Goal: Task Accomplishment & Management: Manage account settings

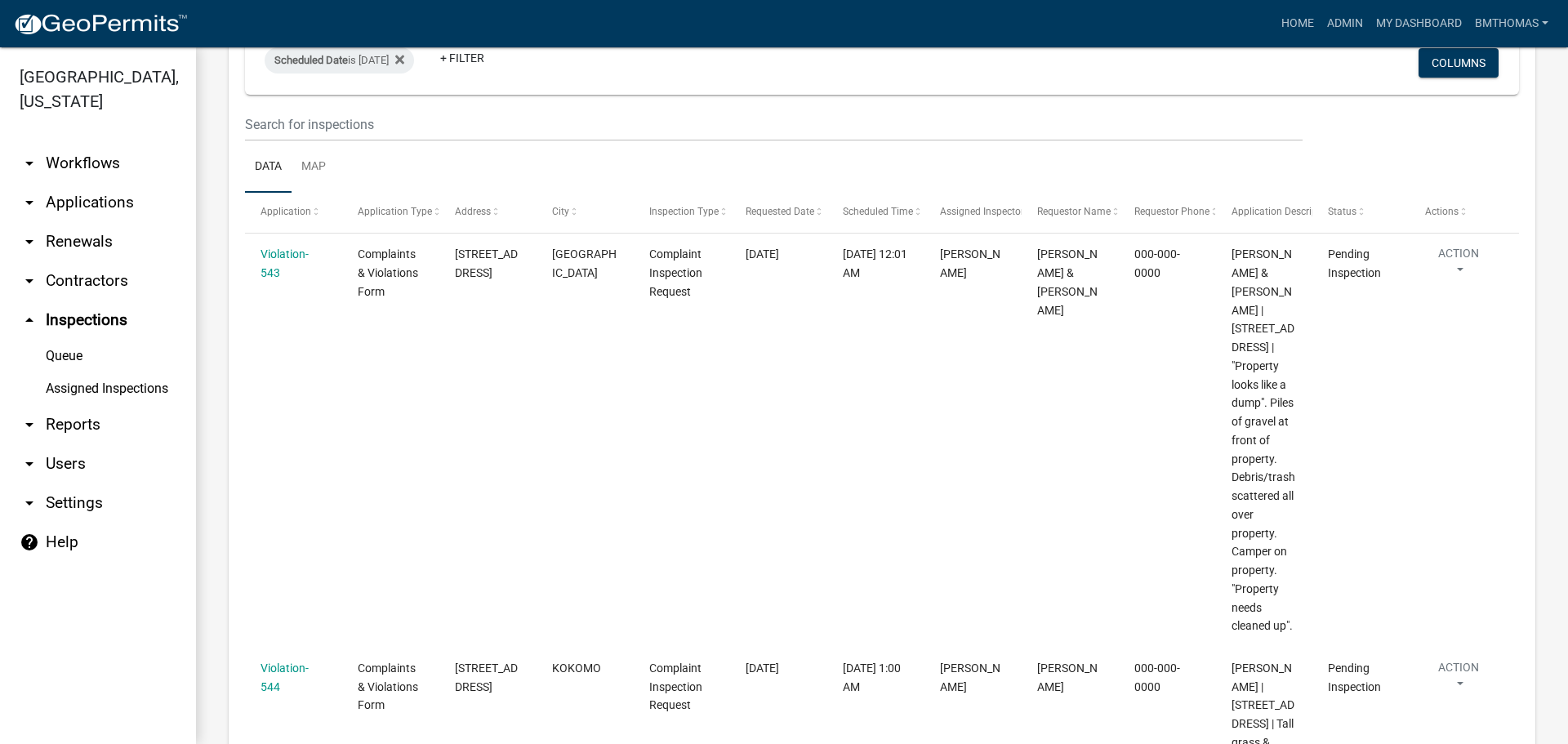
scroll to position [9978, 0]
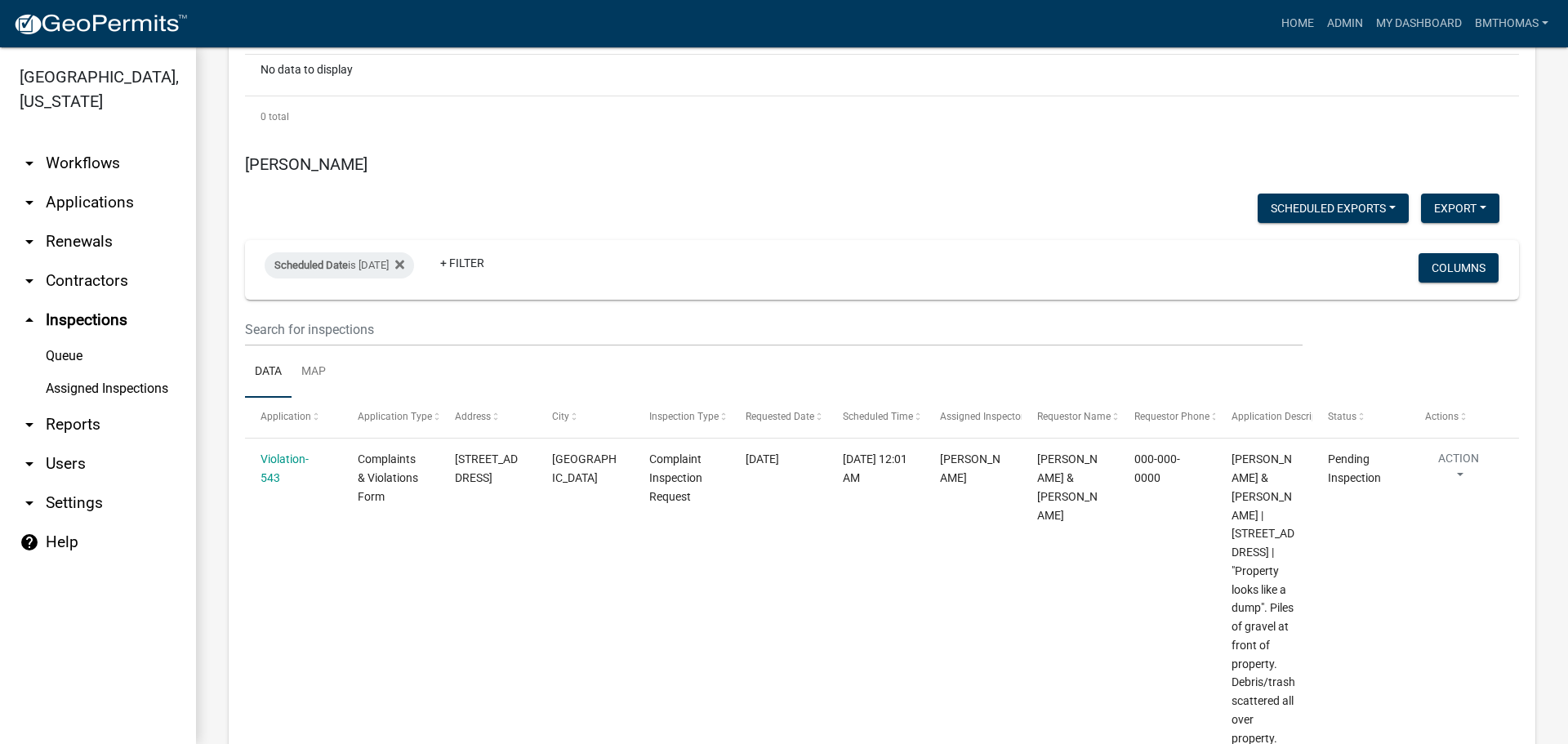
click at [71, 373] on link "Assigned Inspections" at bounding box center [98, 389] width 196 height 33
click at [355, 253] on div "Scheduled Date is [DATE]" at bounding box center [339, 265] width 150 height 26
click at [397, 179] on input "[DATE]" at bounding box center [353, 178] width 114 height 34
type input "[DATE]"
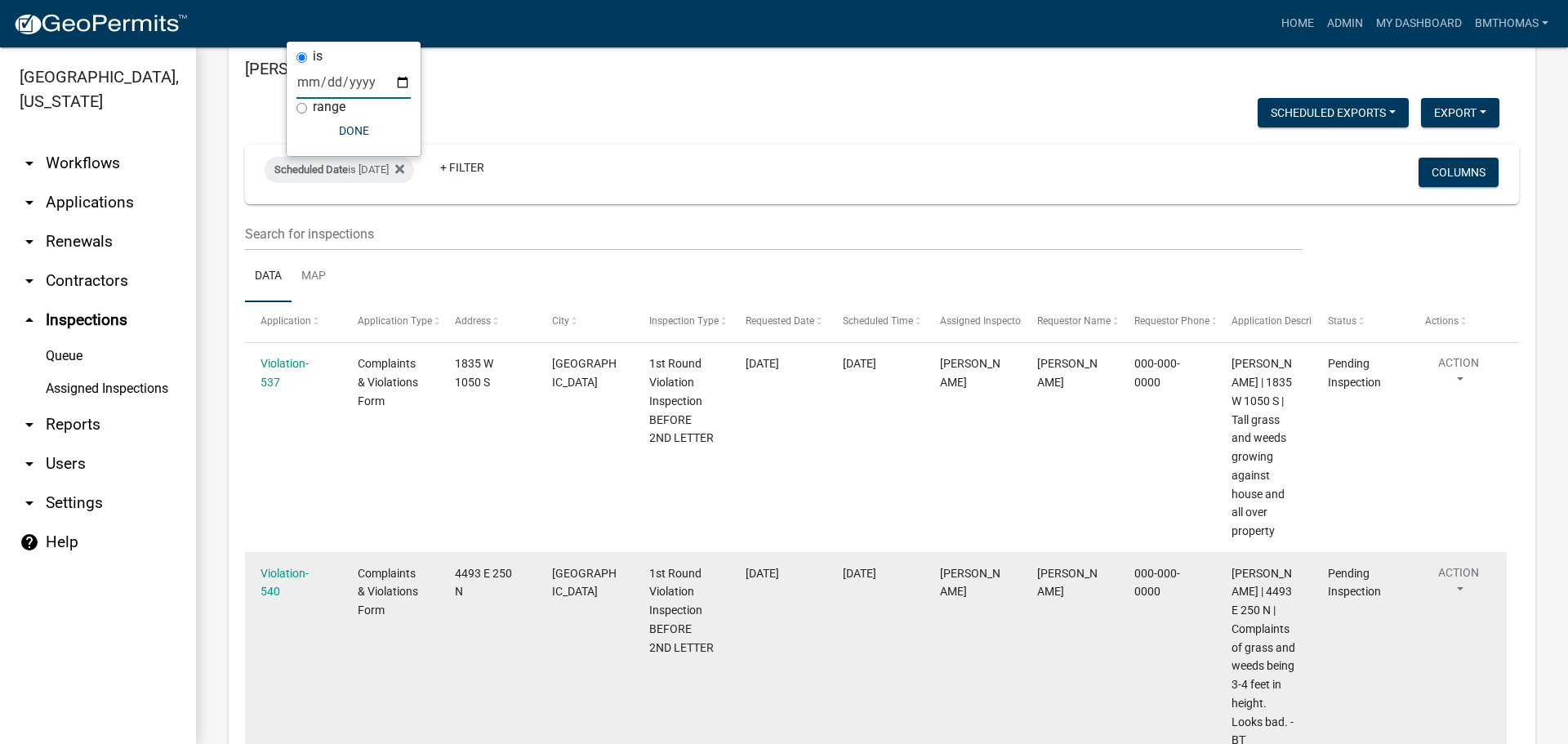
scroll to position [9911, 0]
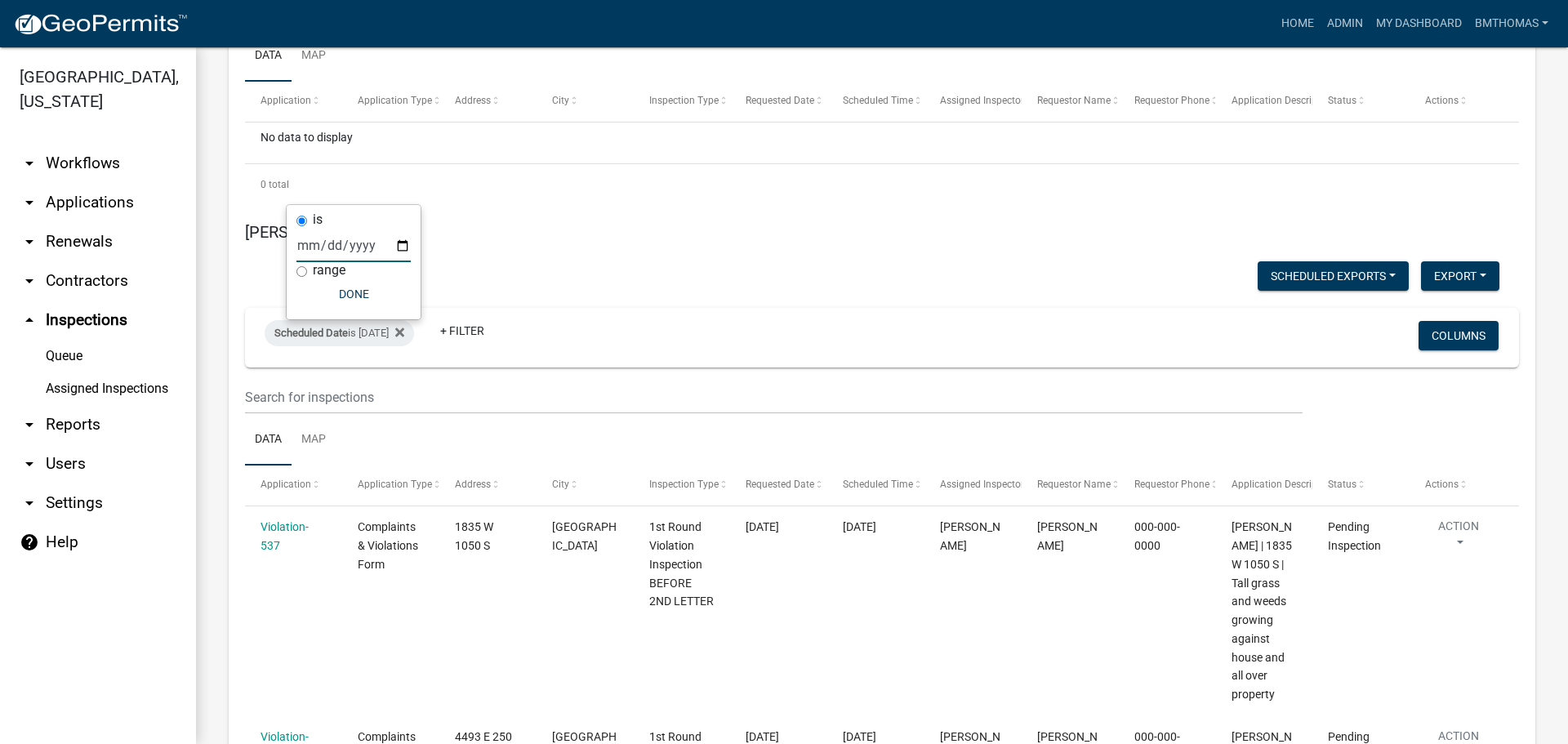
click at [403, 247] on input "[DATE]" at bounding box center [353, 245] width 114 height 34
click at [381, 320] on div "Scheduled Date is [DATE]" at bounding box center [339, 333] width 150 height 26
click at [400, 249] on input "[DATE]" at bounding box center [353, 245] width 114 height 34
type input "[DATE]"
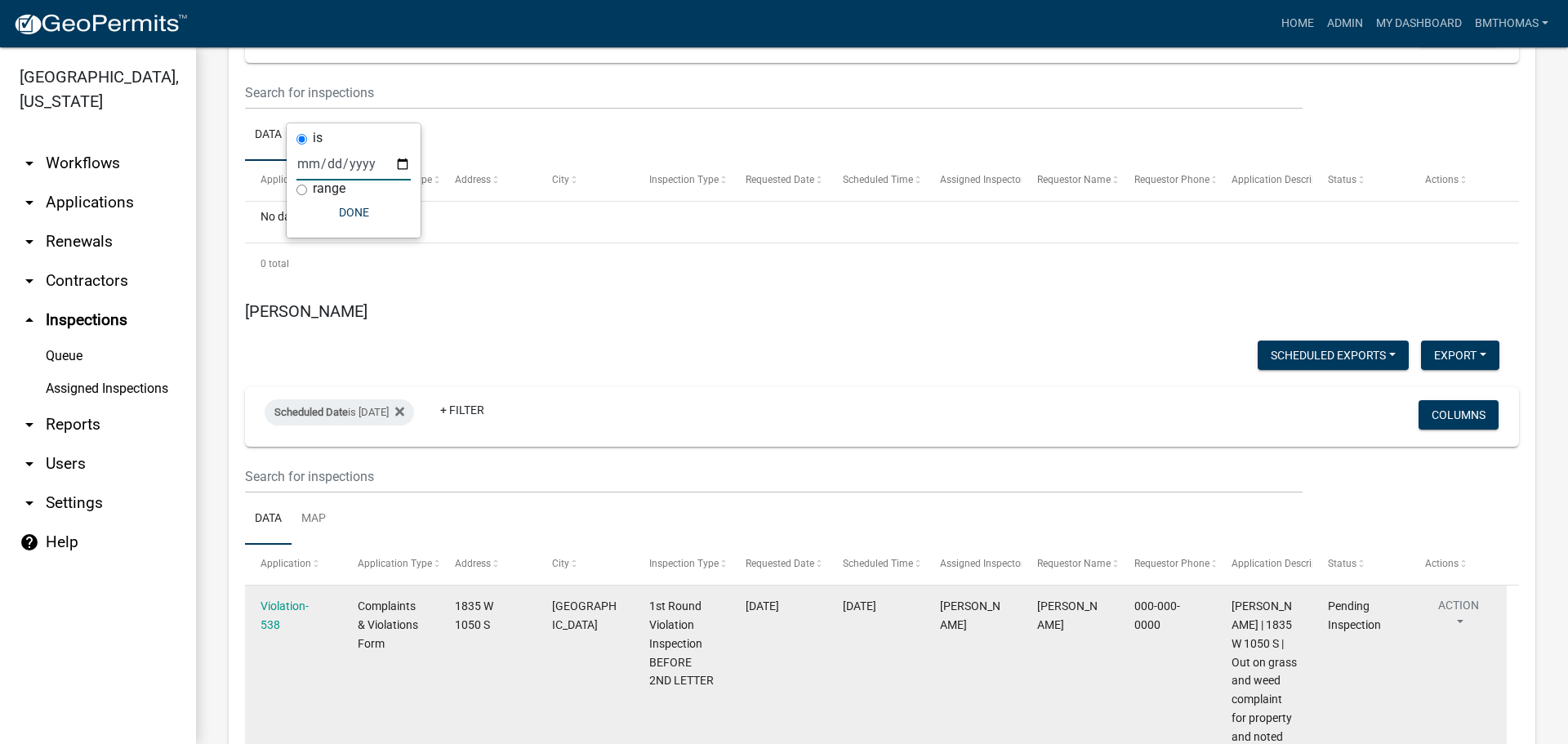
scroll to position [9992, 0]
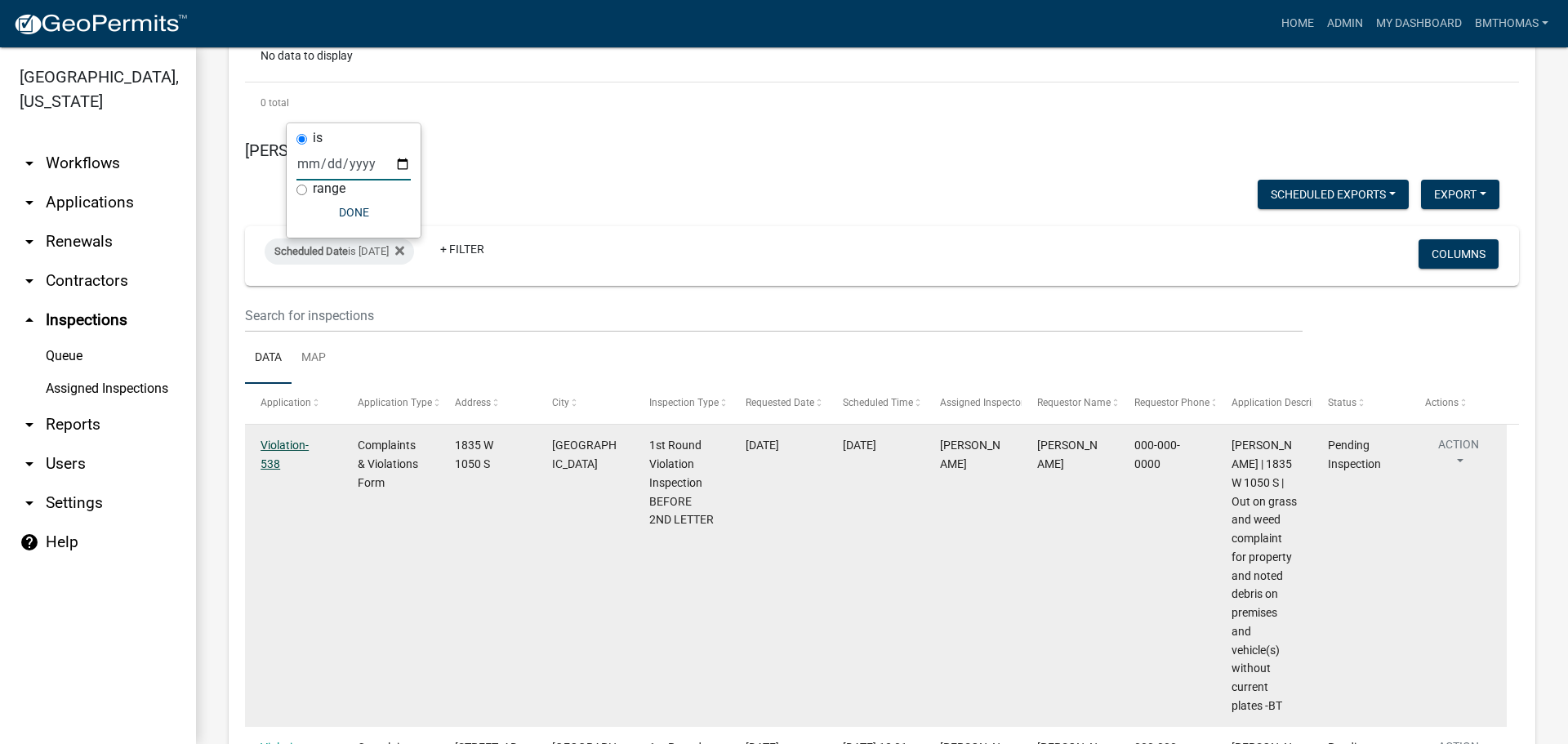
click at [281, 439] on link "Violation-538" at bounding box center [284, 454] width 48 height 32
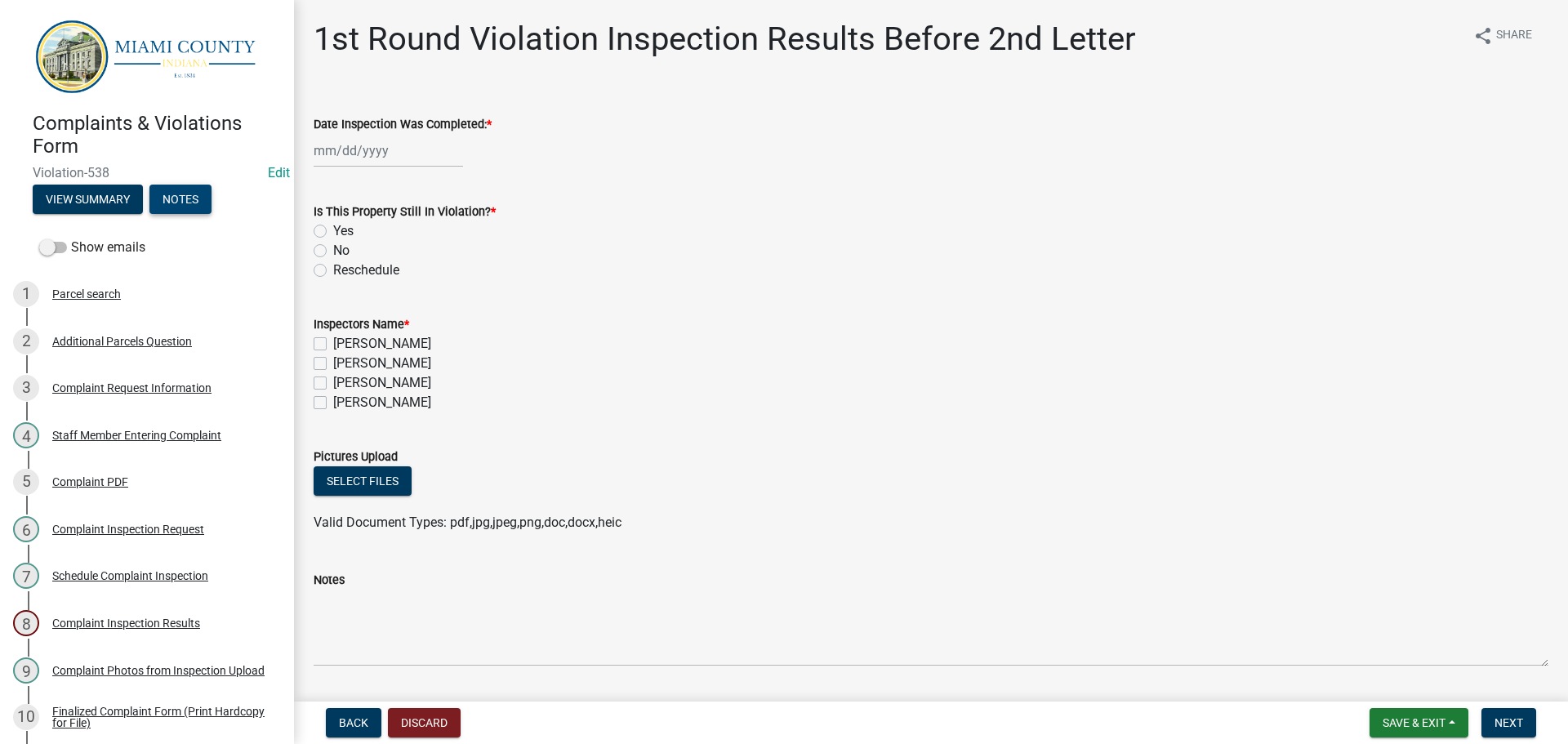
click at [181, 201] on button "Notes" at bounding box center [181, 200] width 62 height 29
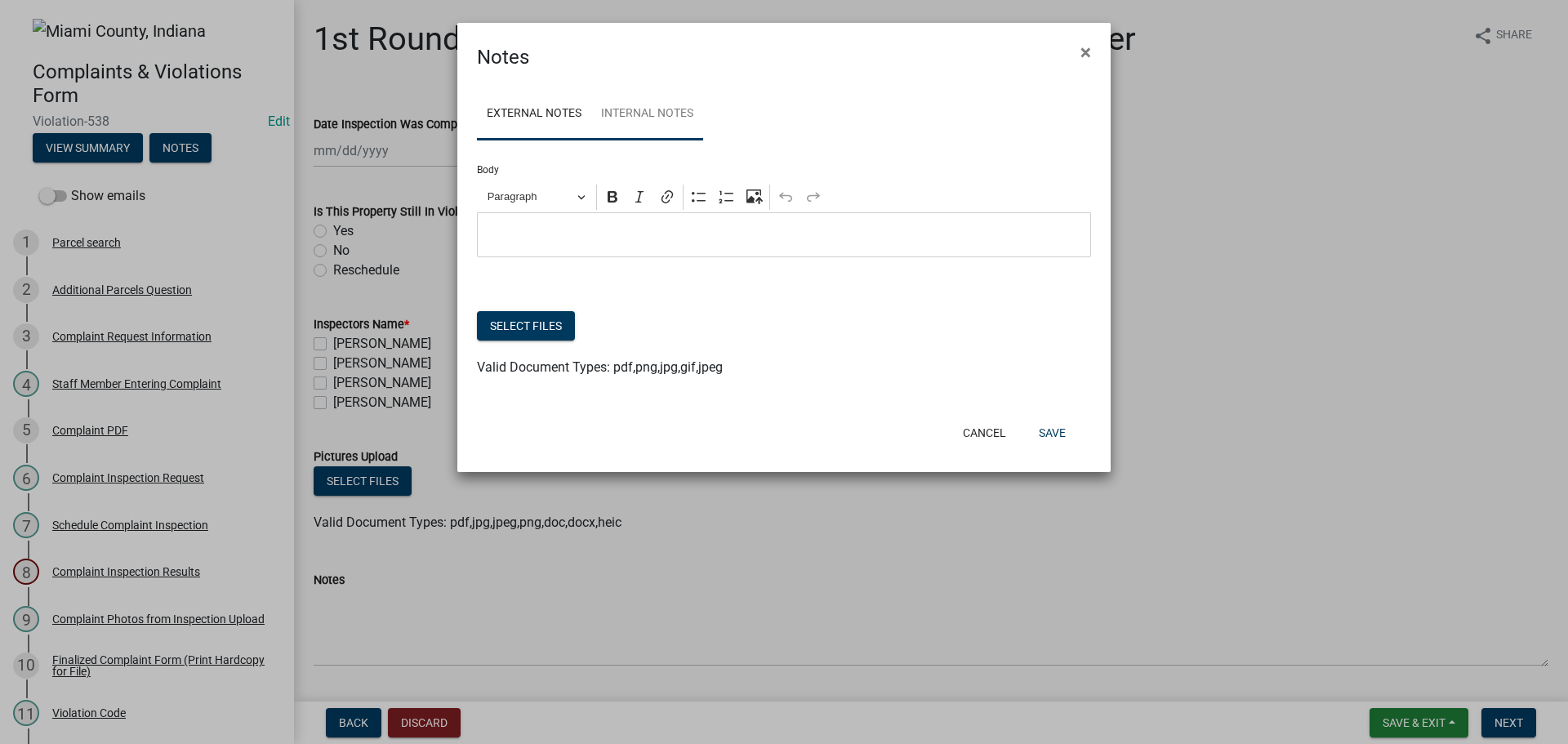
click at [665, 121] on link "Internal Notes" at bounding box center [647, 114] width 112 height 52
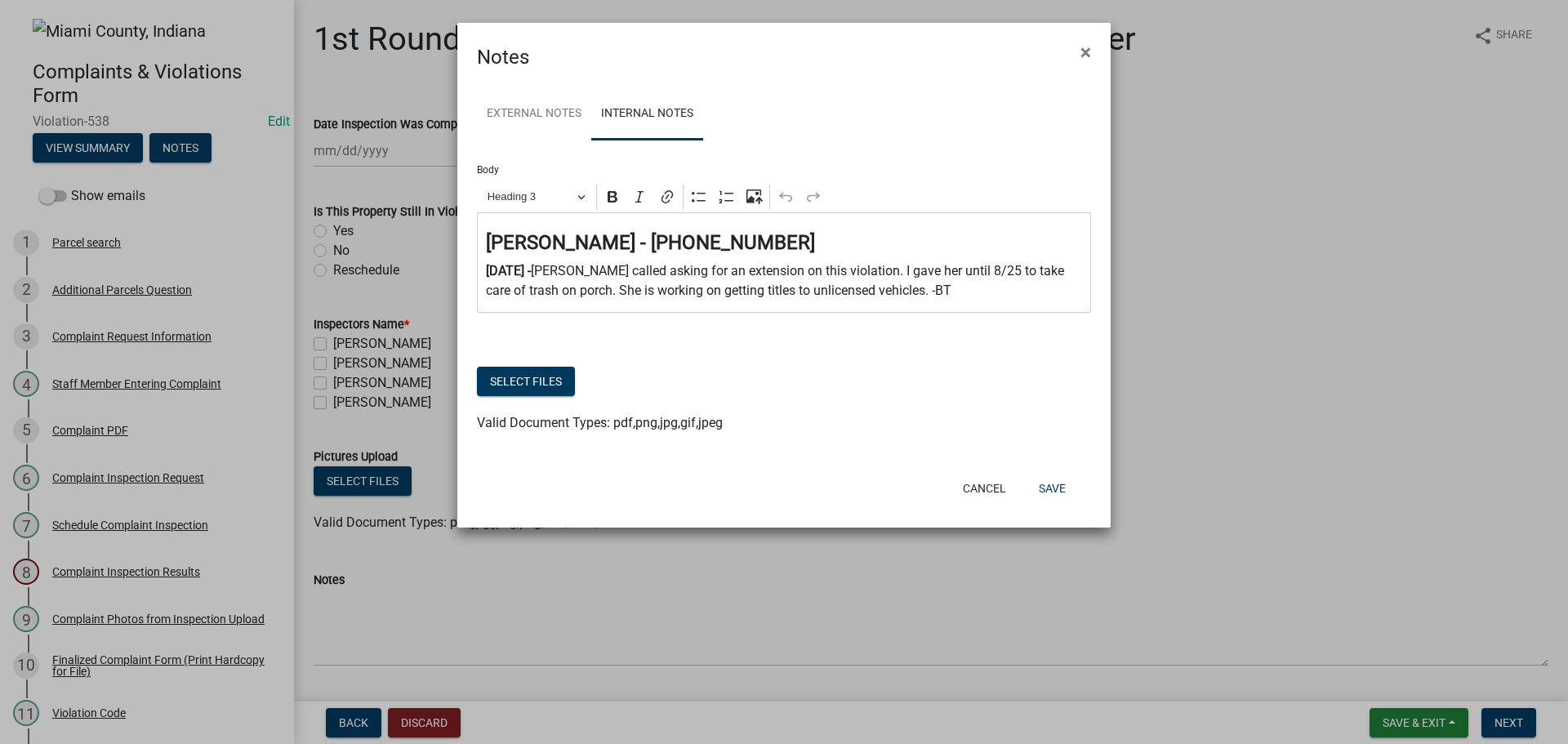
click at [931, 294] on p "[DATE] - [PERSON_NAME] called asking for an extension on this violation. I gave…" at bounding box center [784, 281] width 597 height 39
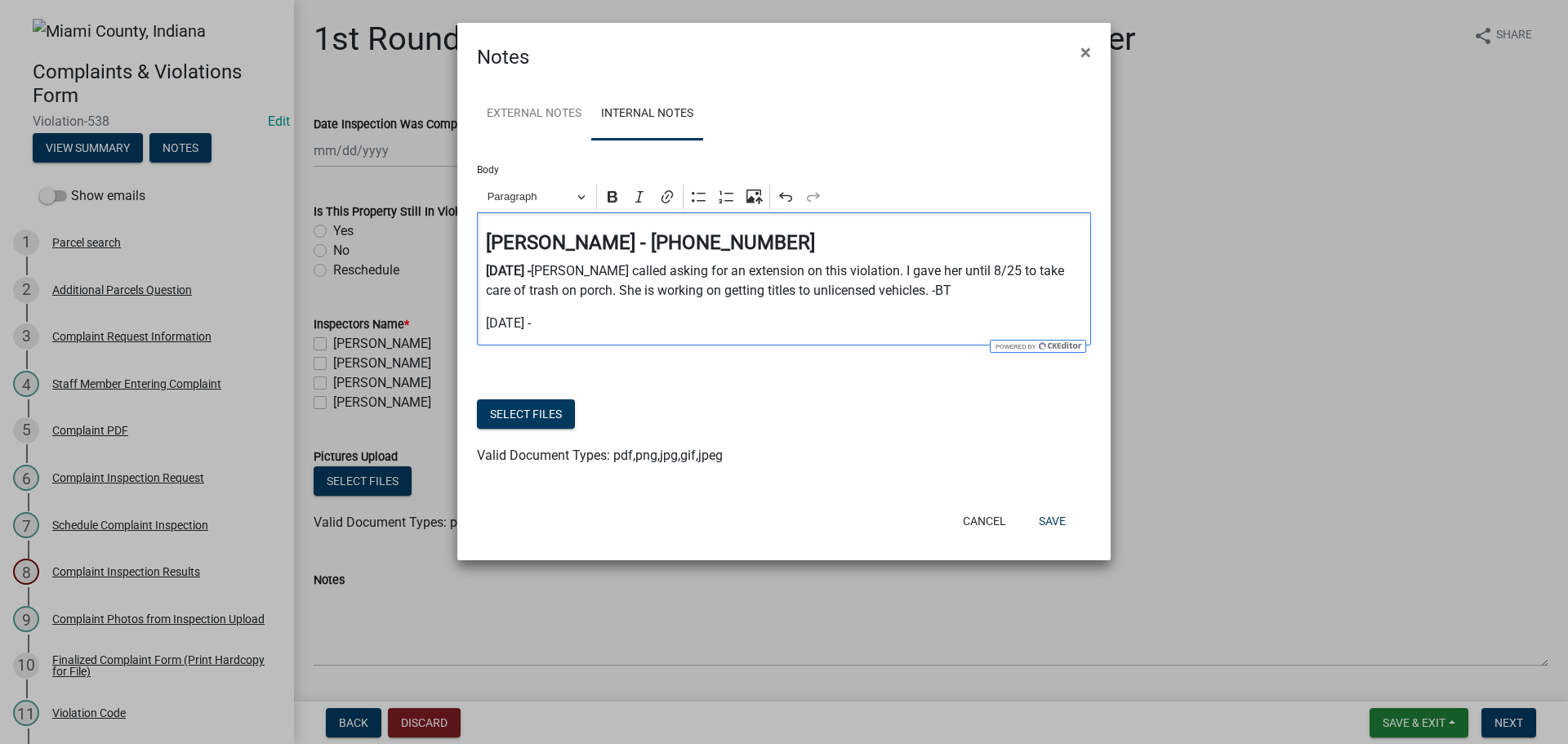
drag, startPoint x: 552, startPoint y: 323, endPoint x: 478, endPoint y: 321, distance: 74.0
click at [478, 321] on div "[PERSON_NAME] - [PHONE_NUMBER] [DATE] - [PERSON_NAME] called asking for an exte…" at bounding box center [784, 279] width 614 height 133
click at [603, 208] on button "Bold" at bounding box center [613, 197] width 25 height 25
click at [552, 325] on p "[DATE] -" at bounding box center [784, 324] width 597 height 20
click at [617, 195] on icon "Editor toolbar" at bounding box center [613, 197] width 10 height 12
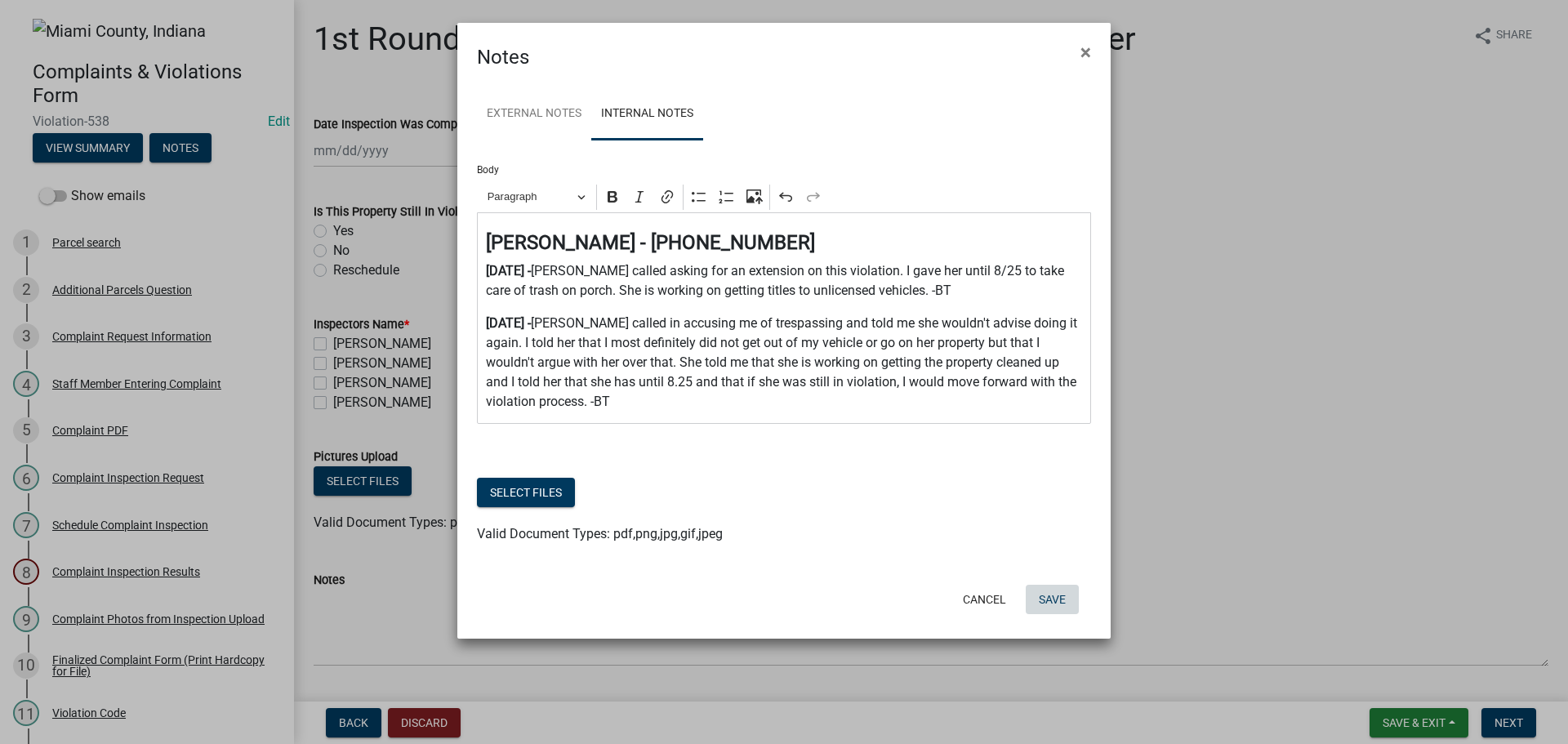
click at [1047, 601] on button "Save" at bounding box center [1052, 600] width 53 height 29
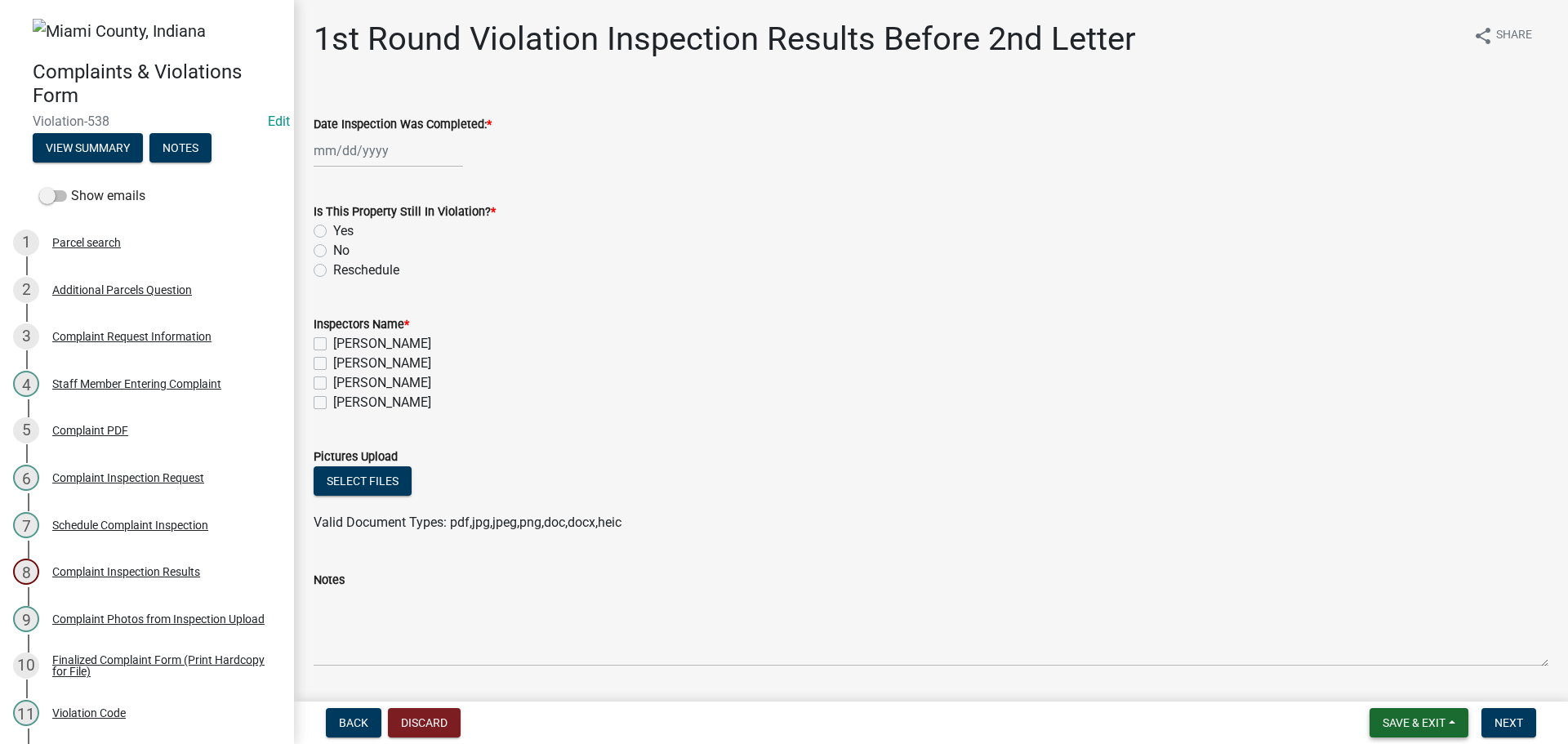
click at [1392, 728] on span "Save & Exit" at bounding box center [1414, 723] width 63 height 13
click at [1387, 684] on button "Save & Exit" at bounding box center [1403, 680] width 130 height 39
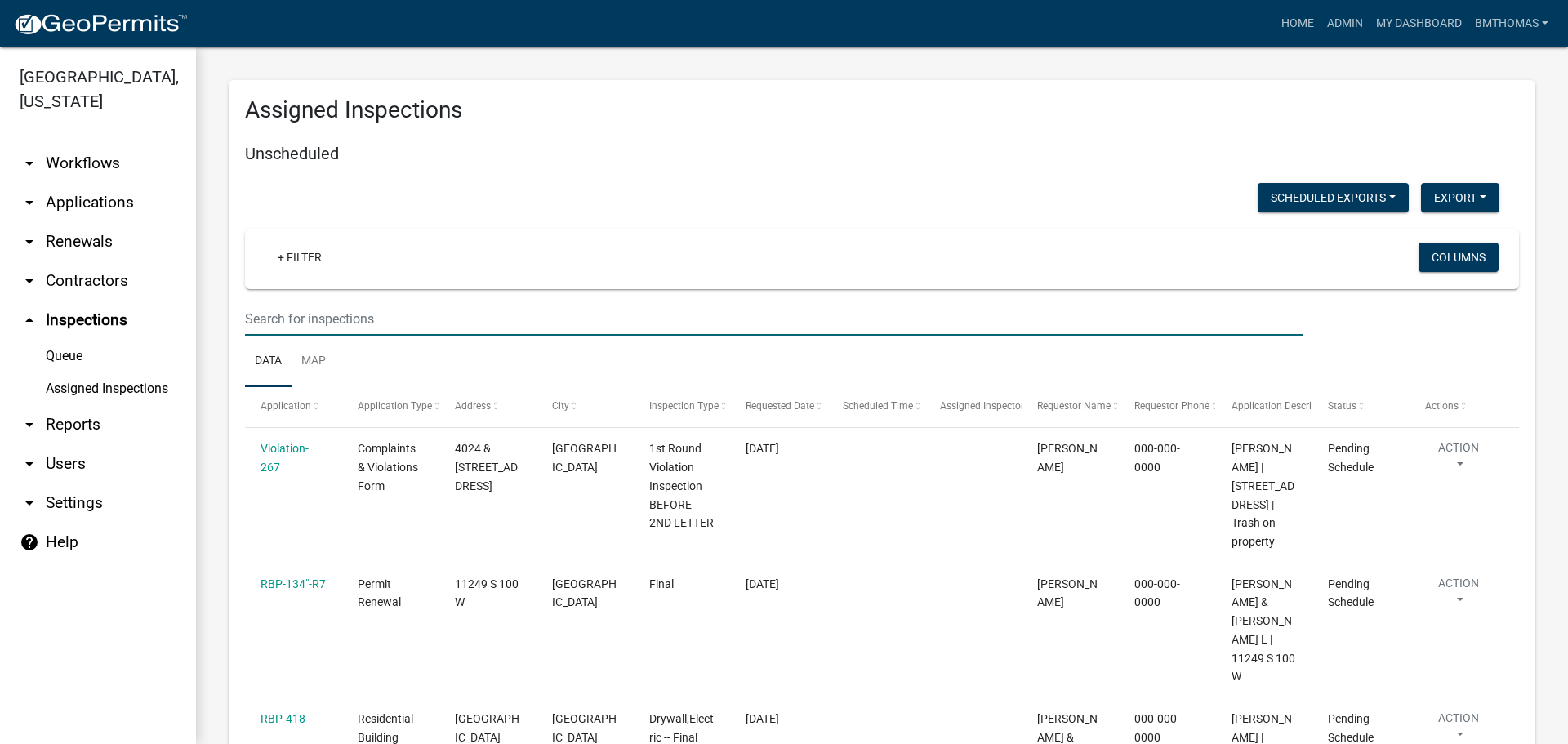
click at [266, 330] on input "text" at bounding box center [774, 319] width 1057 height 34
click at [97, 183] on link "arrow_drop_down Applications" at bounding box center [98, 202] width 196 height 39
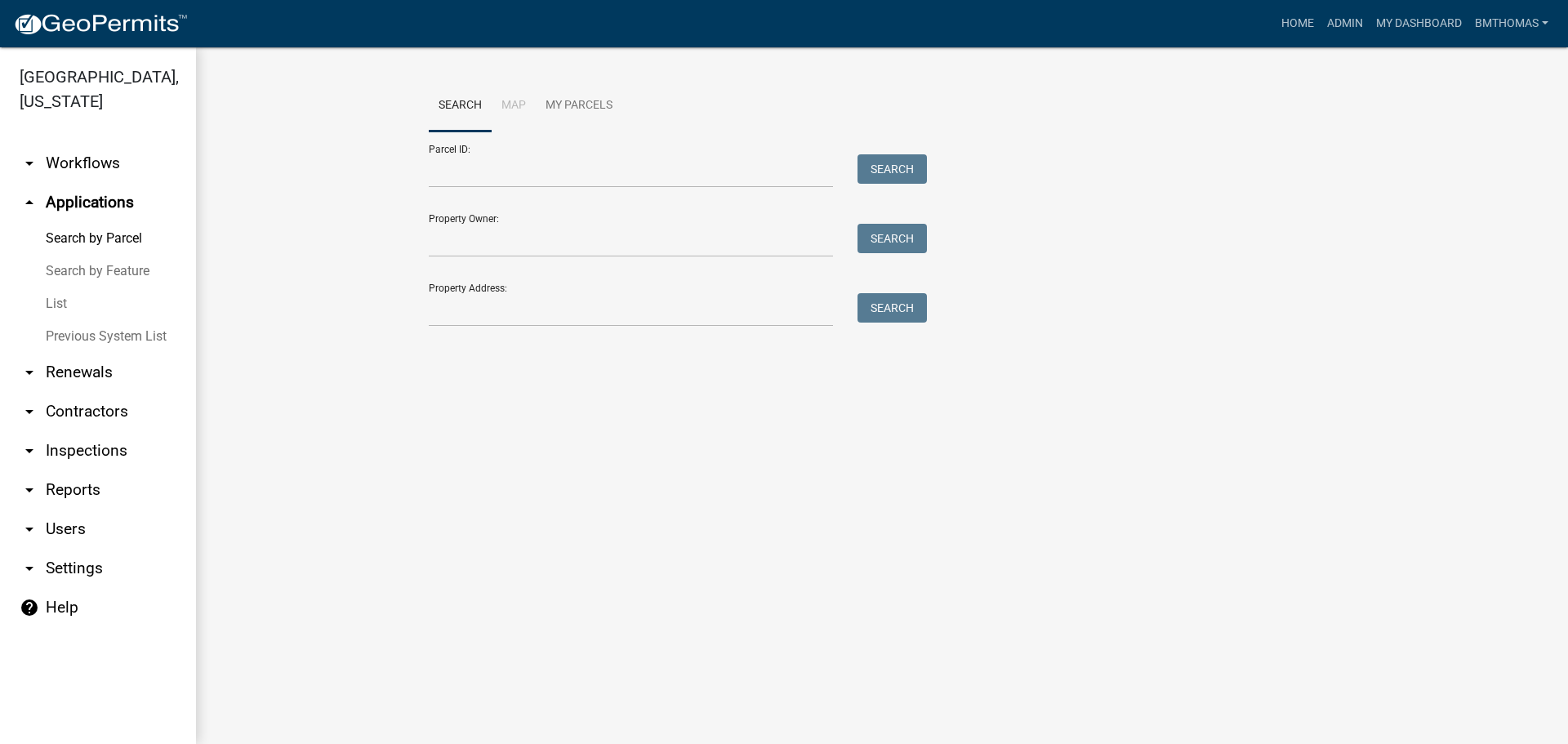
click at [63, 287] on link "List" at bounding box center [98, 304] width 196 height 33
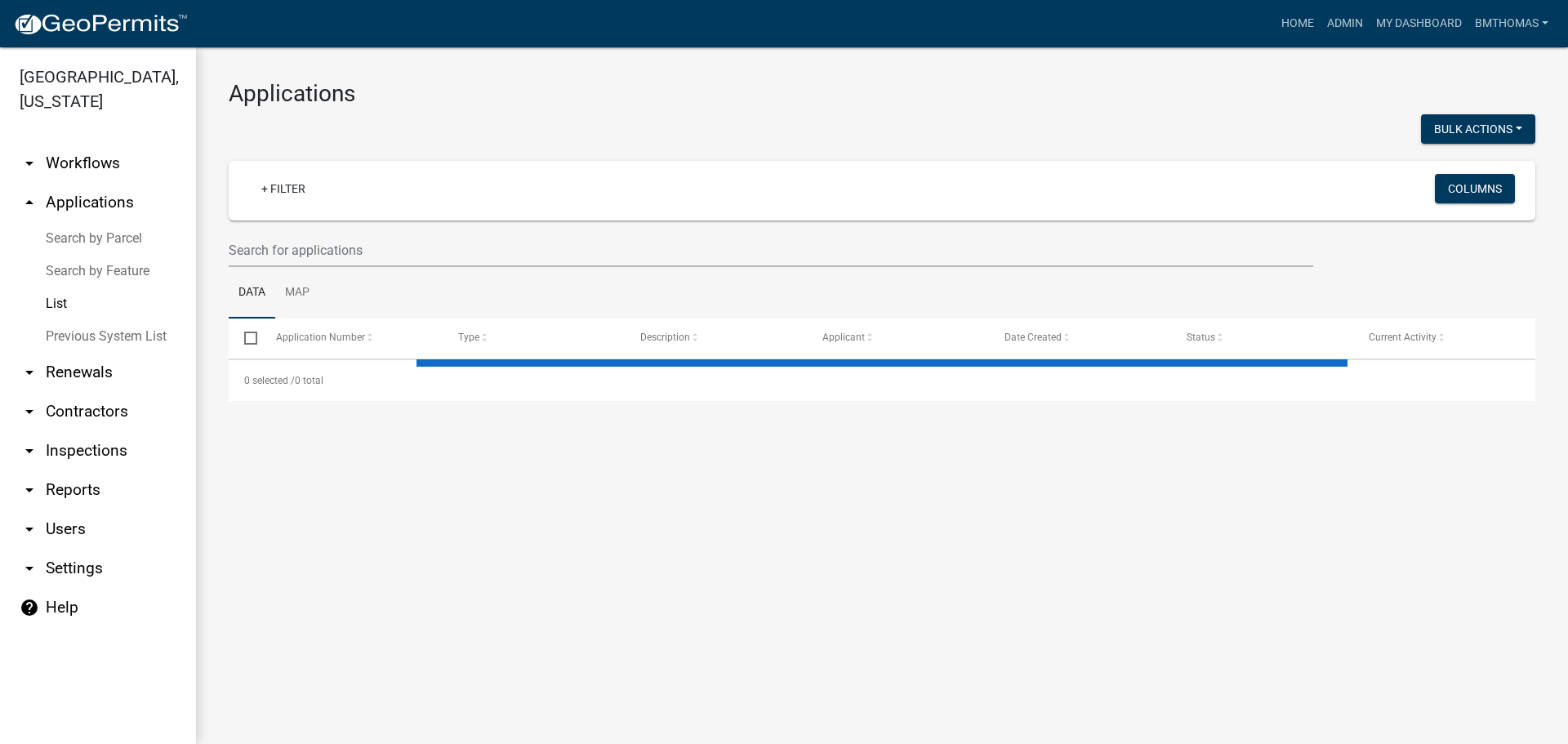
select select "3: 100"
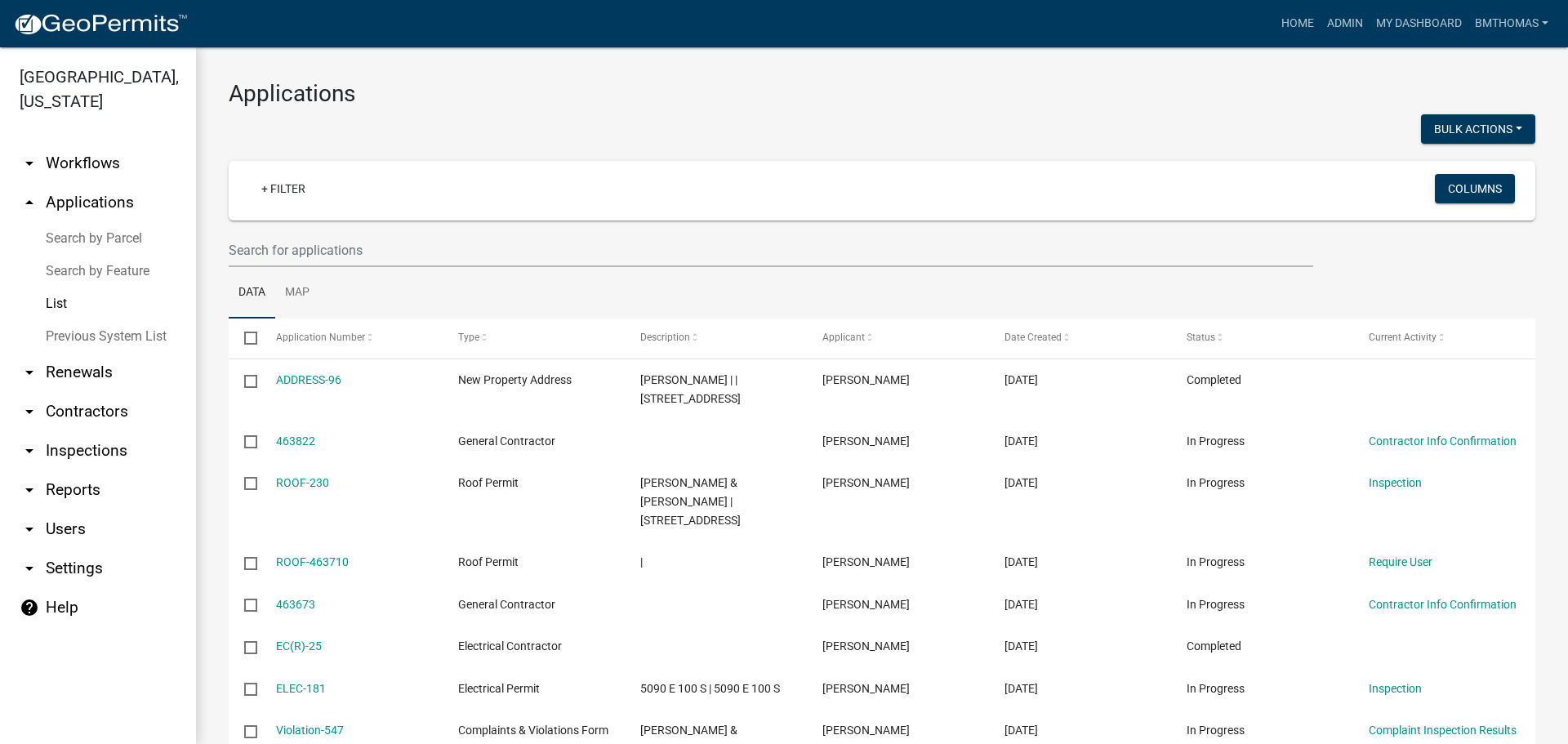
click at [96, 394] on link "arrow_drop_down Contractors" at bounding box center [98, 411] width 196 height 39
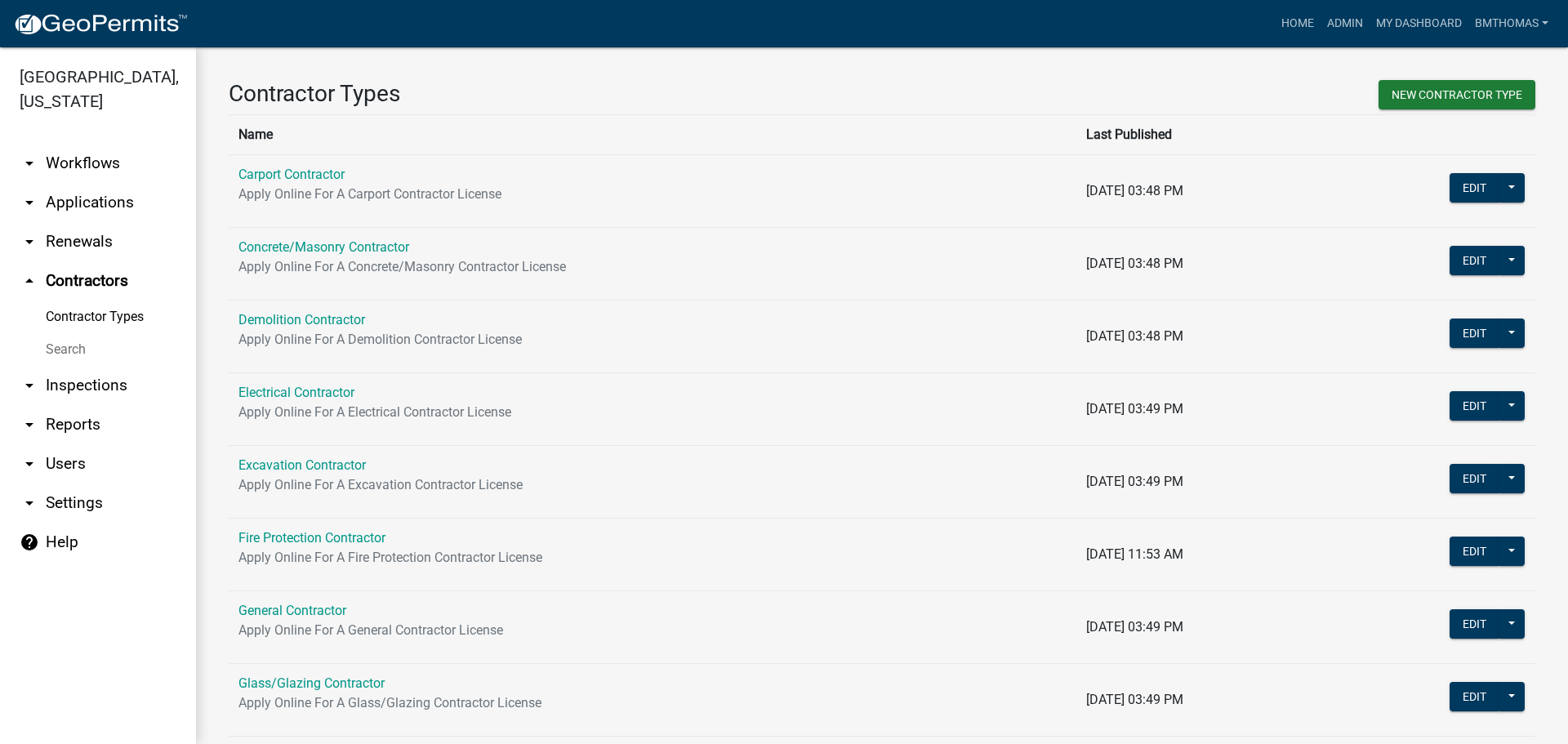
click at [72, 334] on link "Search" at bounding box center [98, 350] width 196 height 33
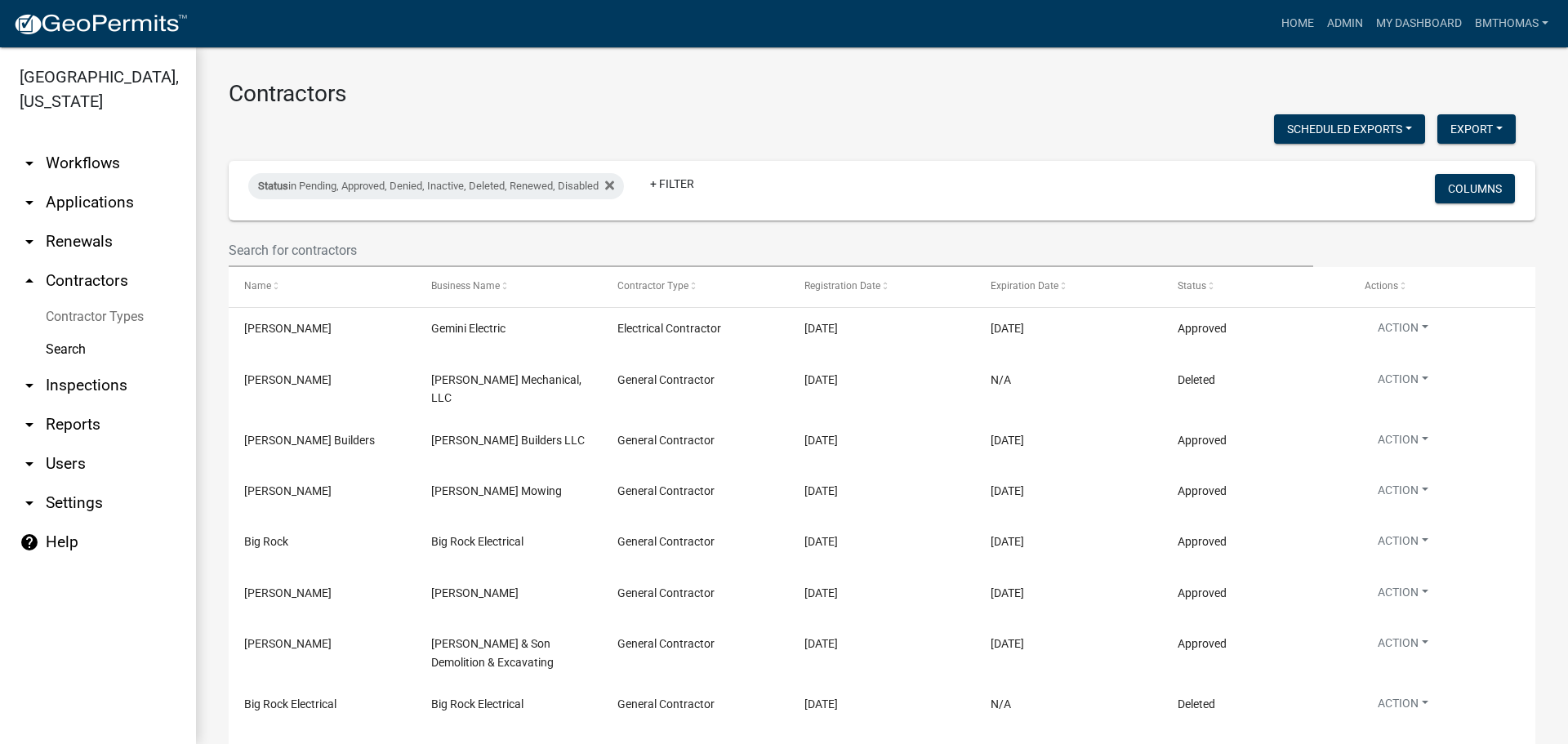
click at [68, 144] on link "arrow_drop_down Workflows" at bounding box center [98, 163] width 196 height 39
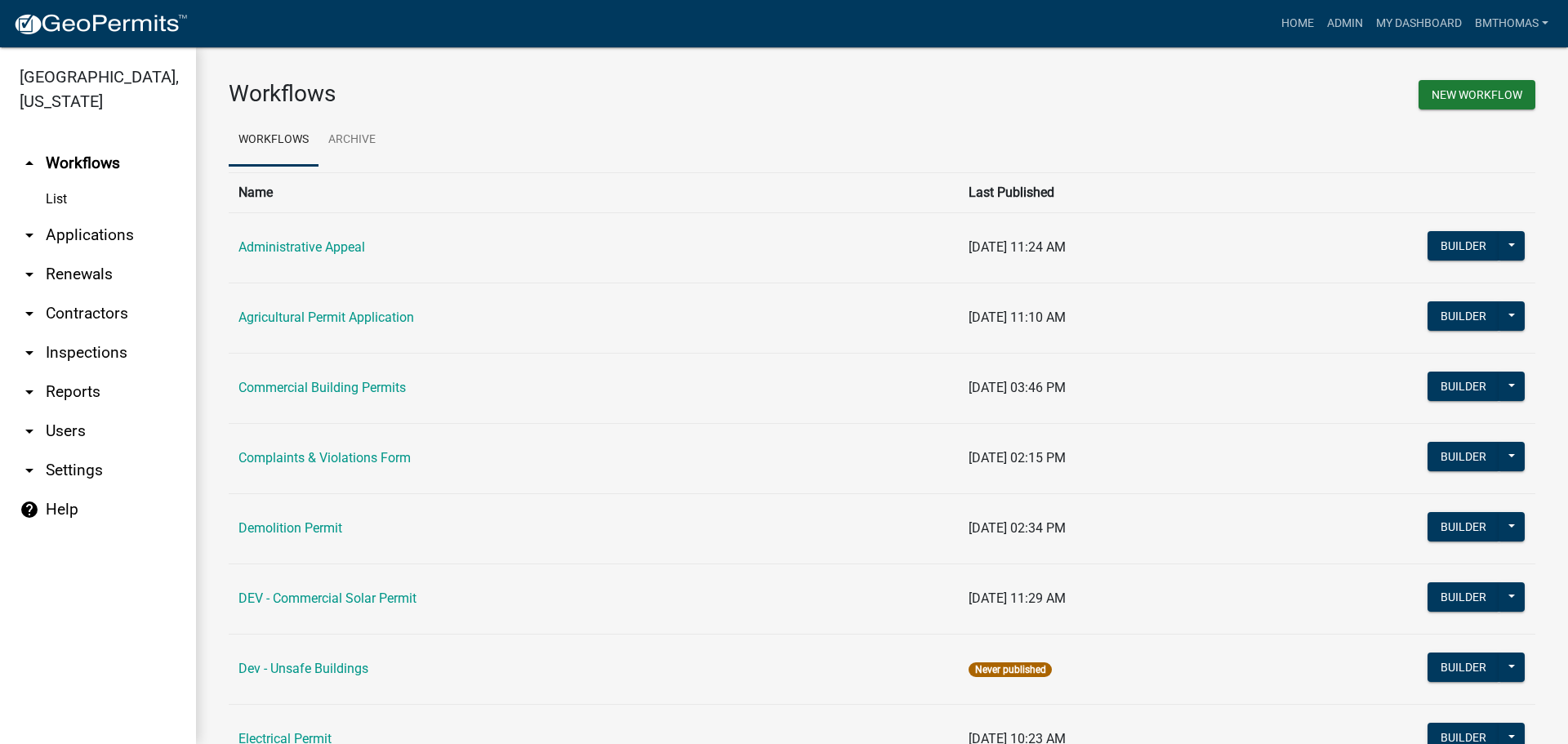
click at [64, 294] on link "arrow_drop_down Contractors" at bounding box center [98, 314] width 196 height 39
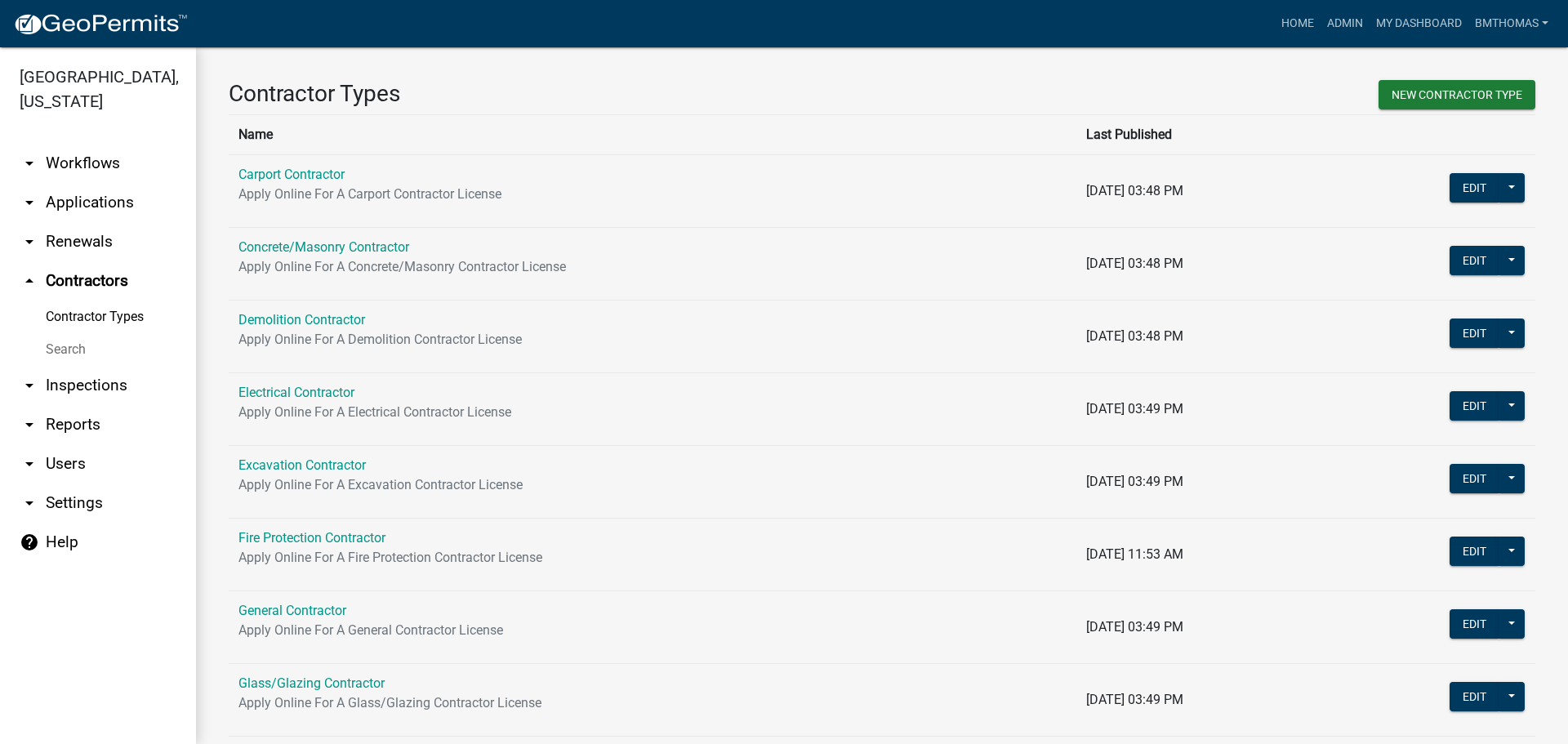
click at [82, 334] on link "Search" at bounding box center [98, 350] width 196 height 33
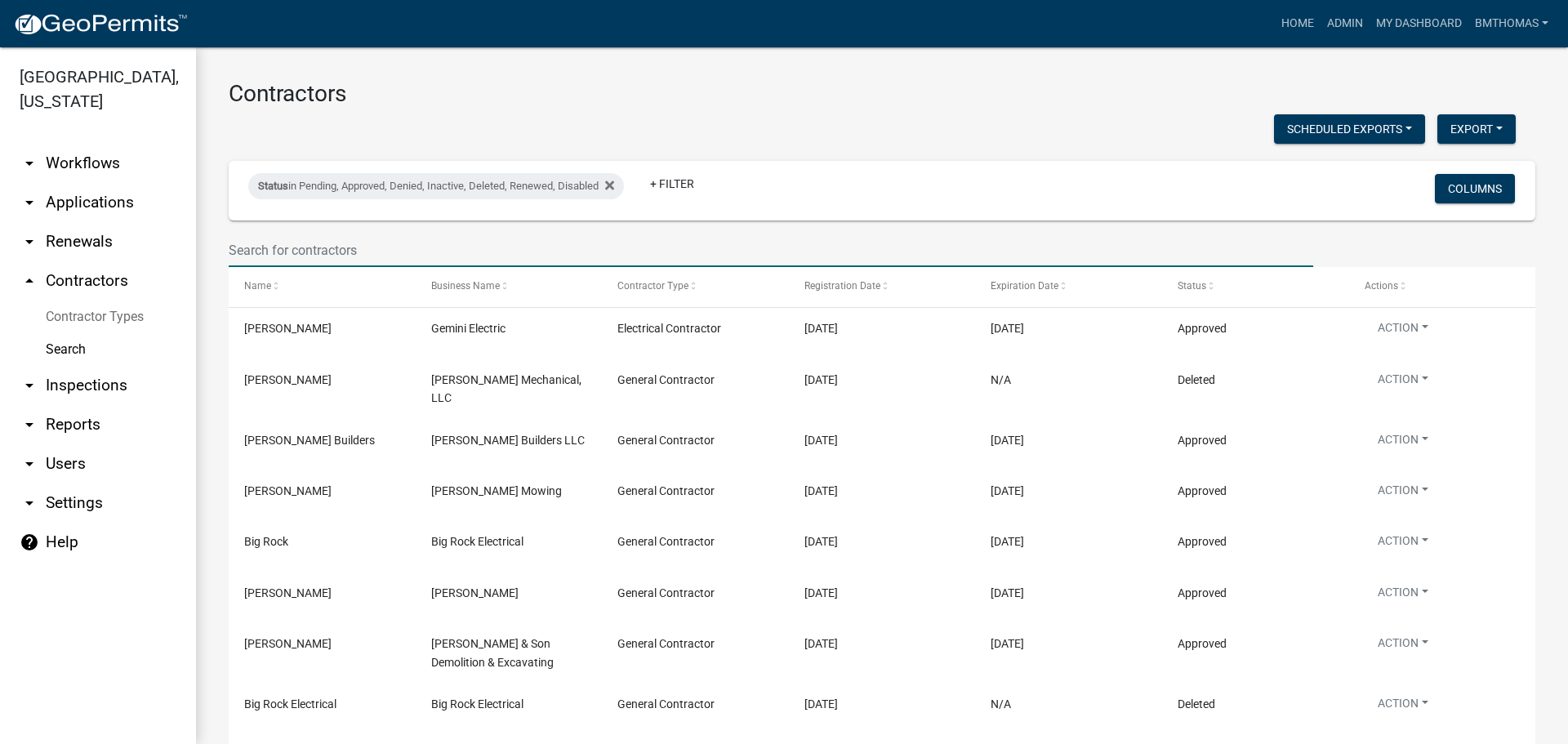
click at [397, 247] on input "text" at bounding box center [771, 250] width 1085 height 34
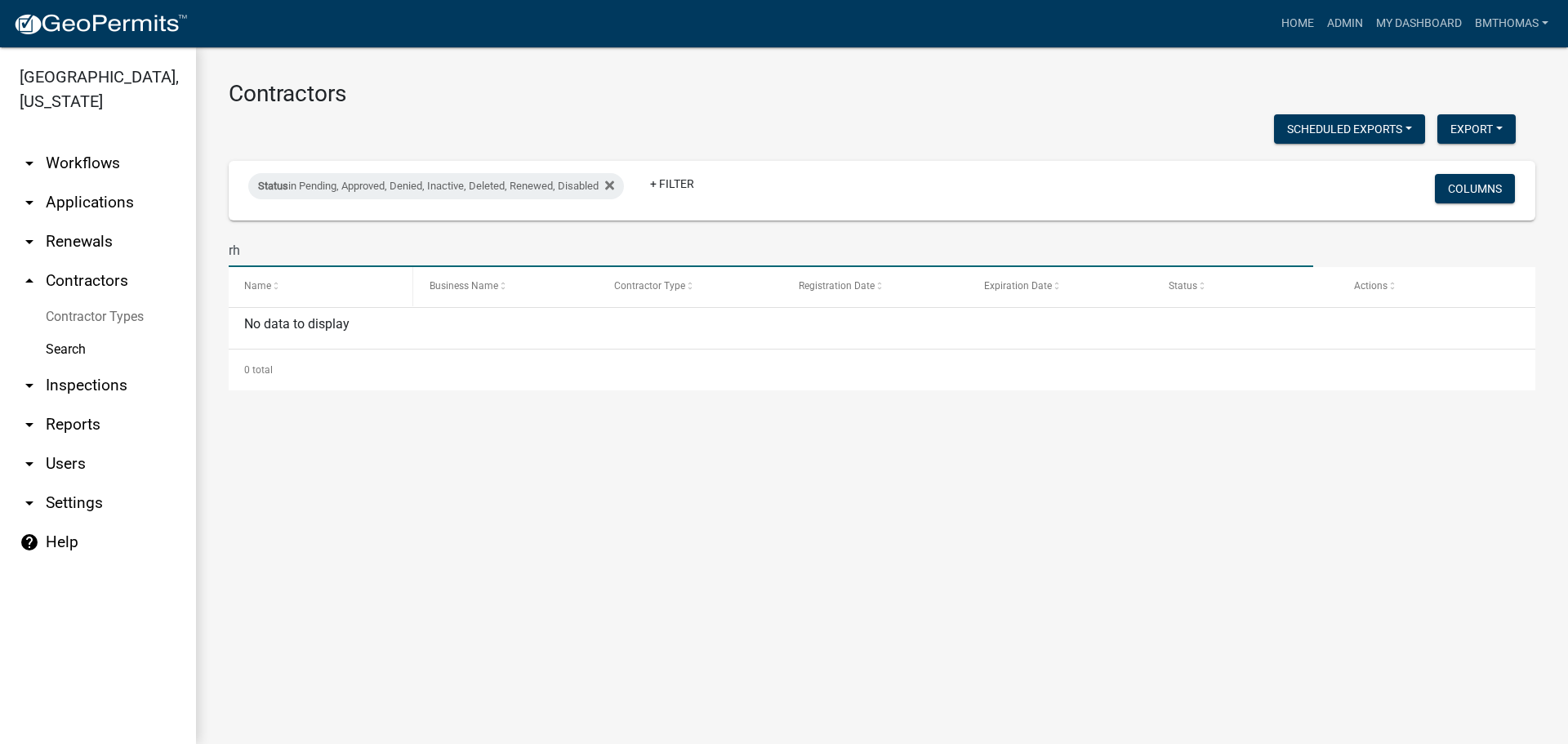
type input "r"
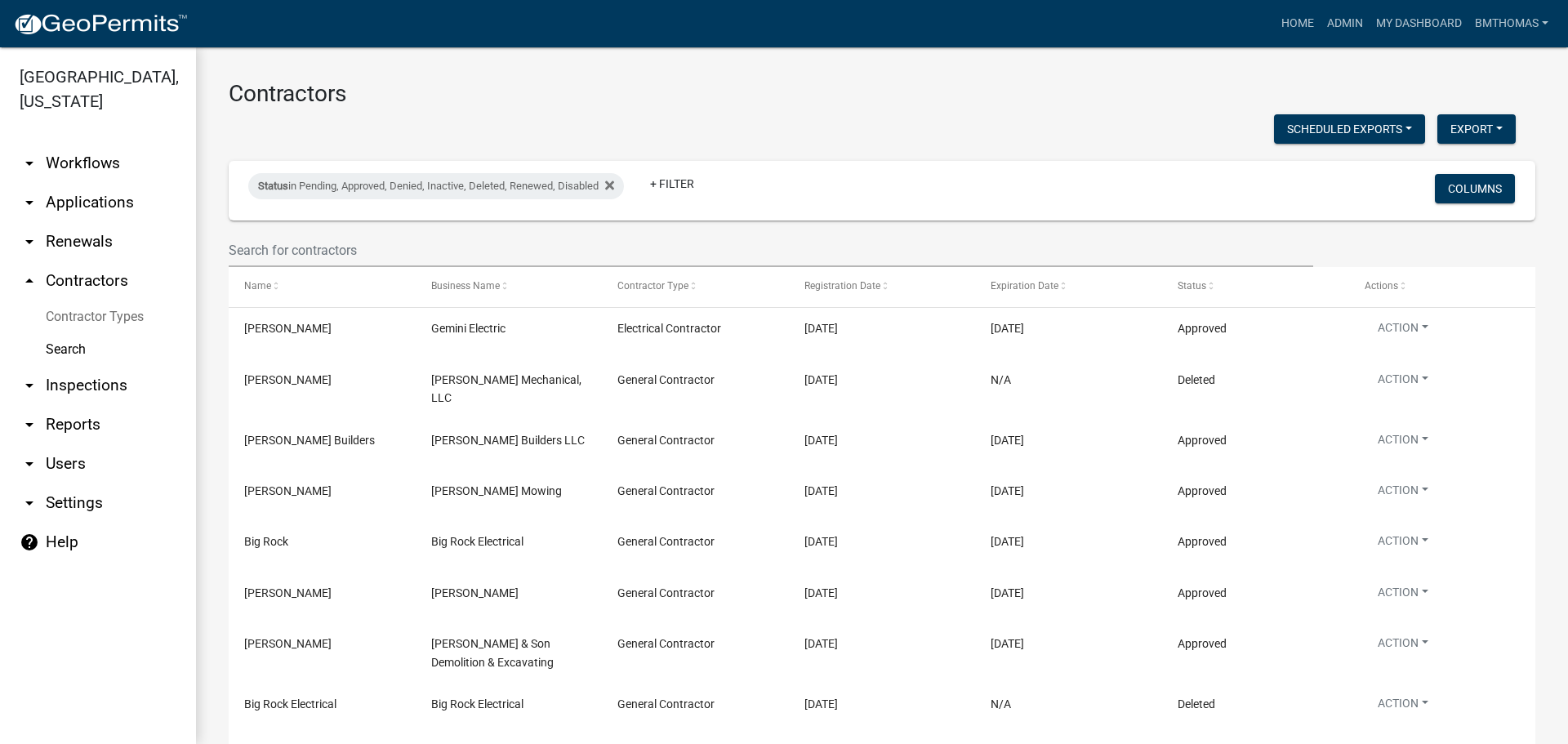
click at [76, 183] on link "arrow_drop_down Applications" at bounding box center [98, 202] width 196 height 39
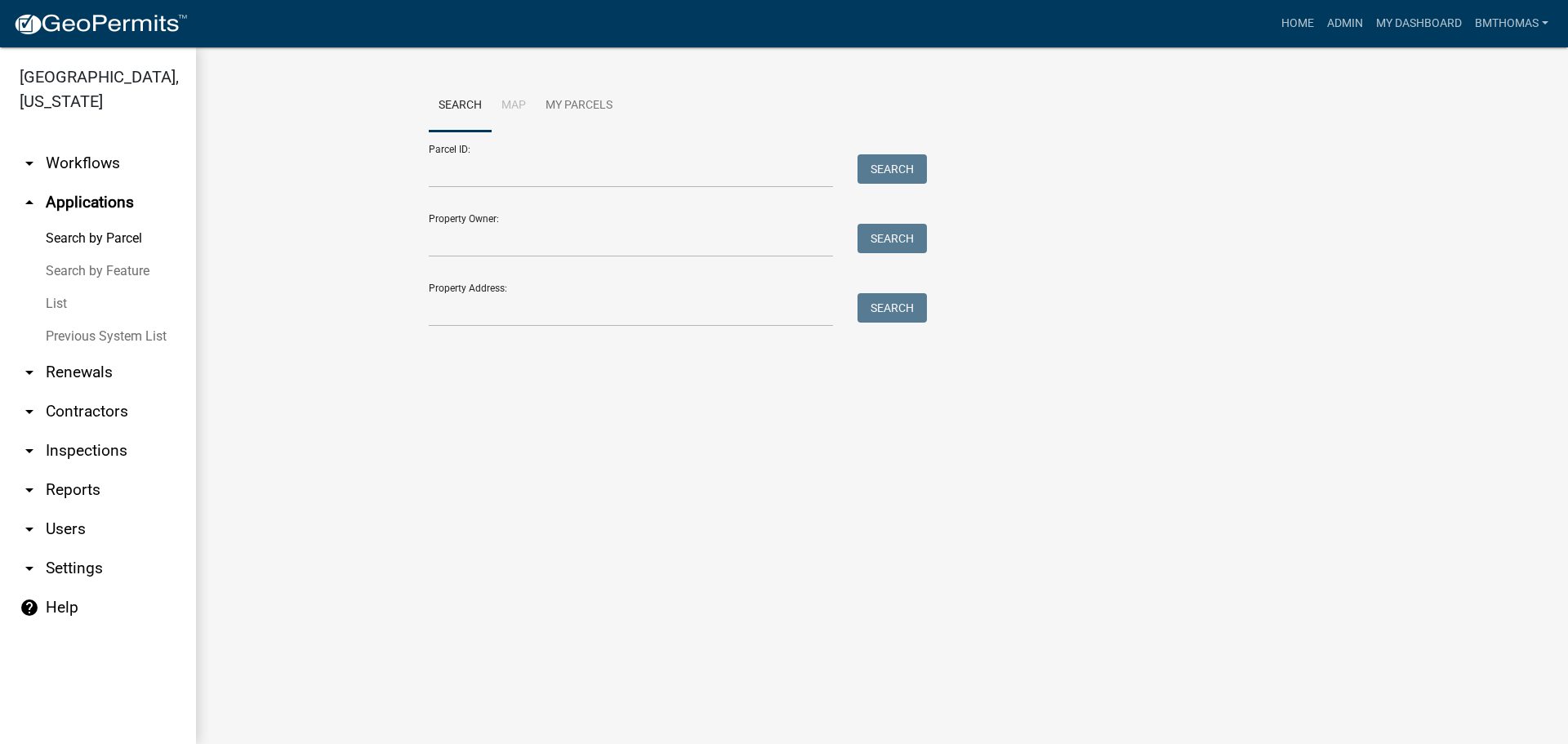
click at [58, 287] on link "List" at bounding box center [98, 304] width 196 height 33
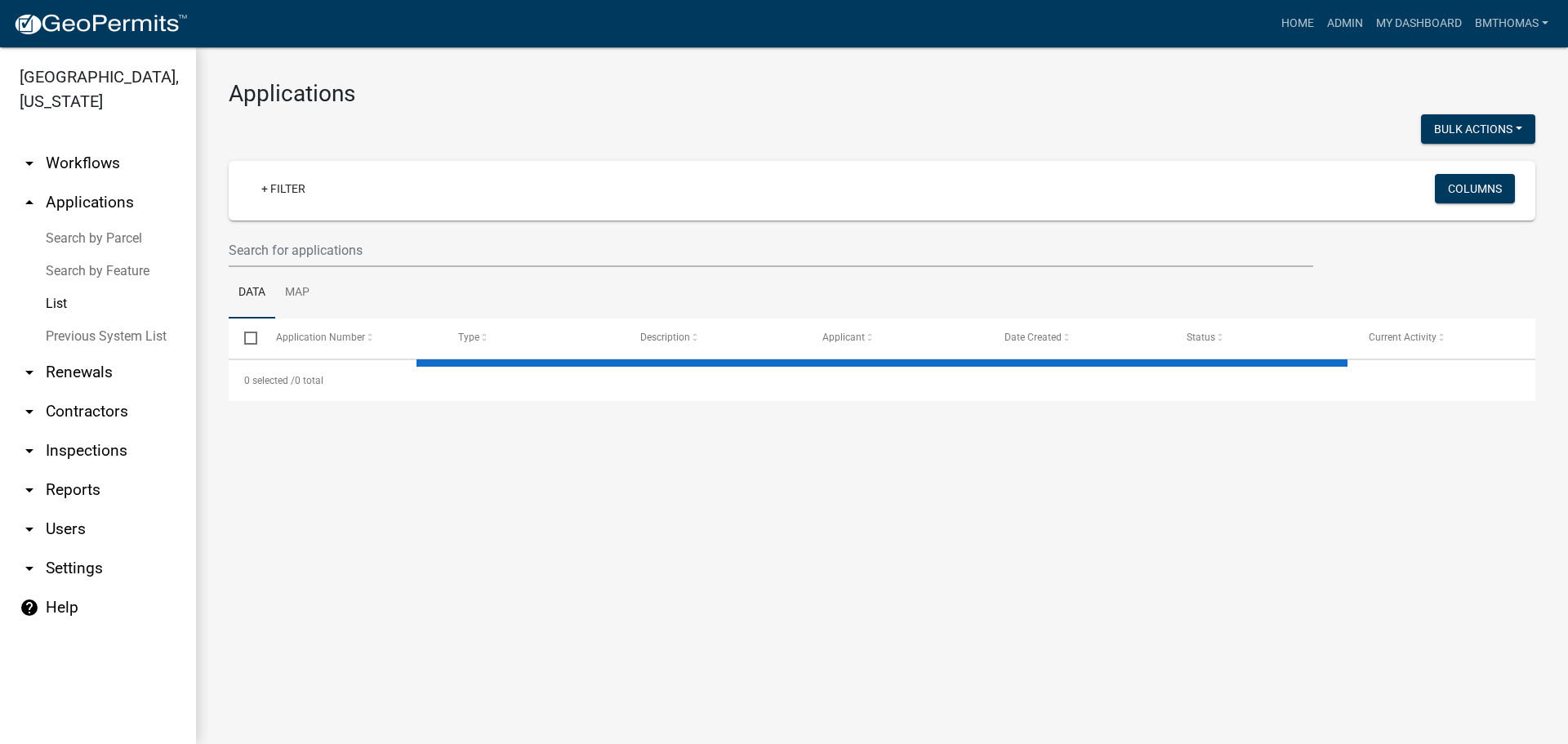
select select "3: 100"
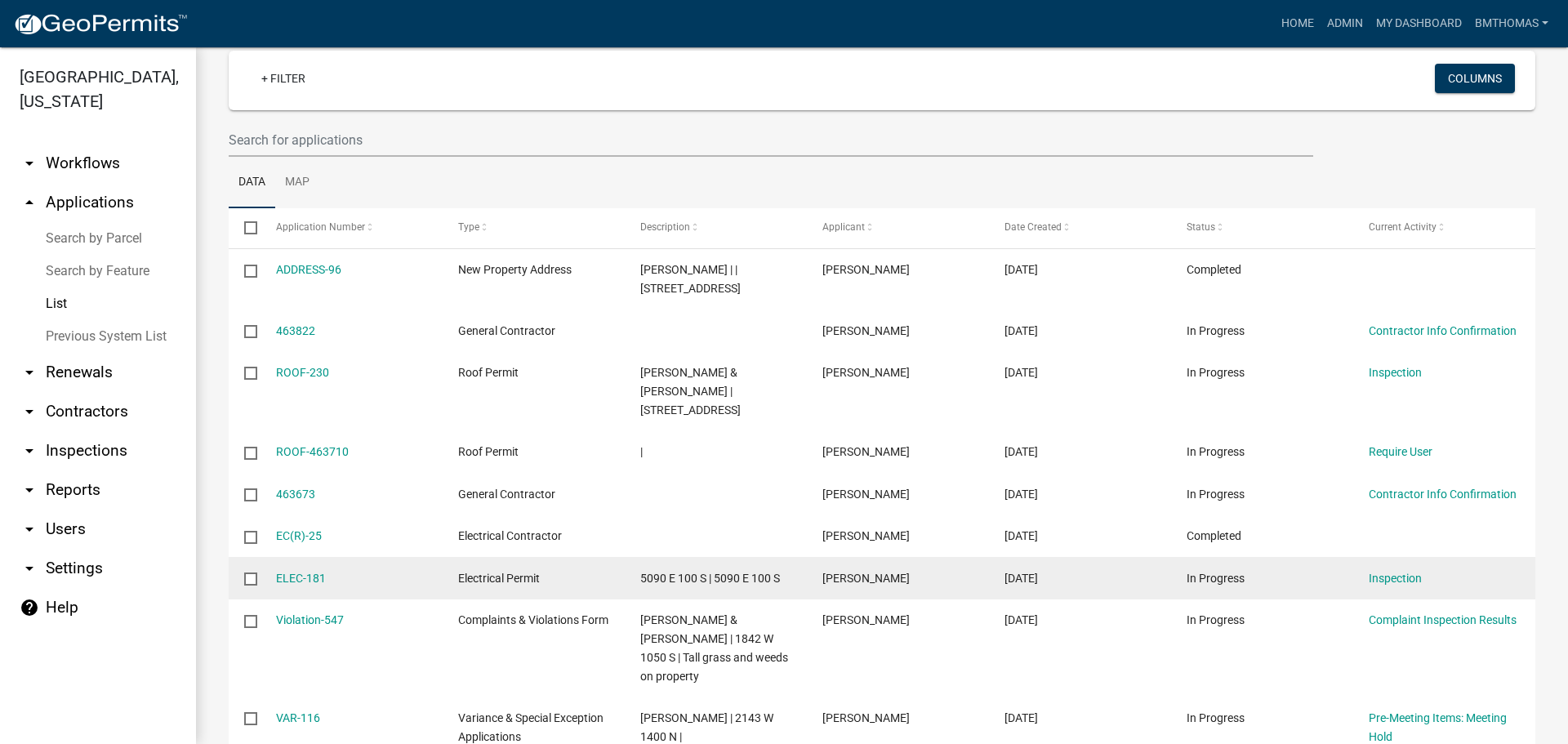
scroll to position [82, 0]
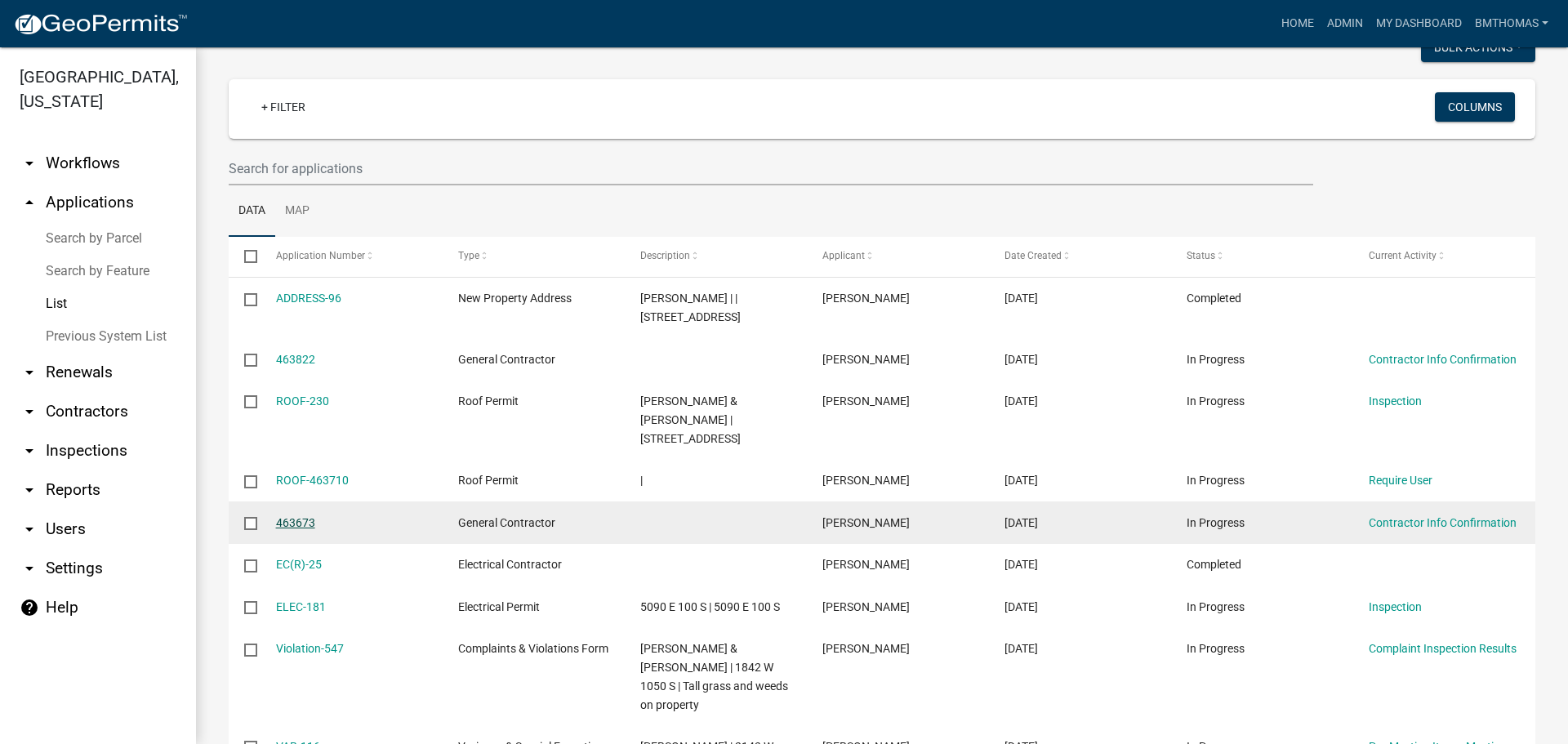
click at [300, 516] on link "463673" at bounding box center [295, 522] width 39 height 13
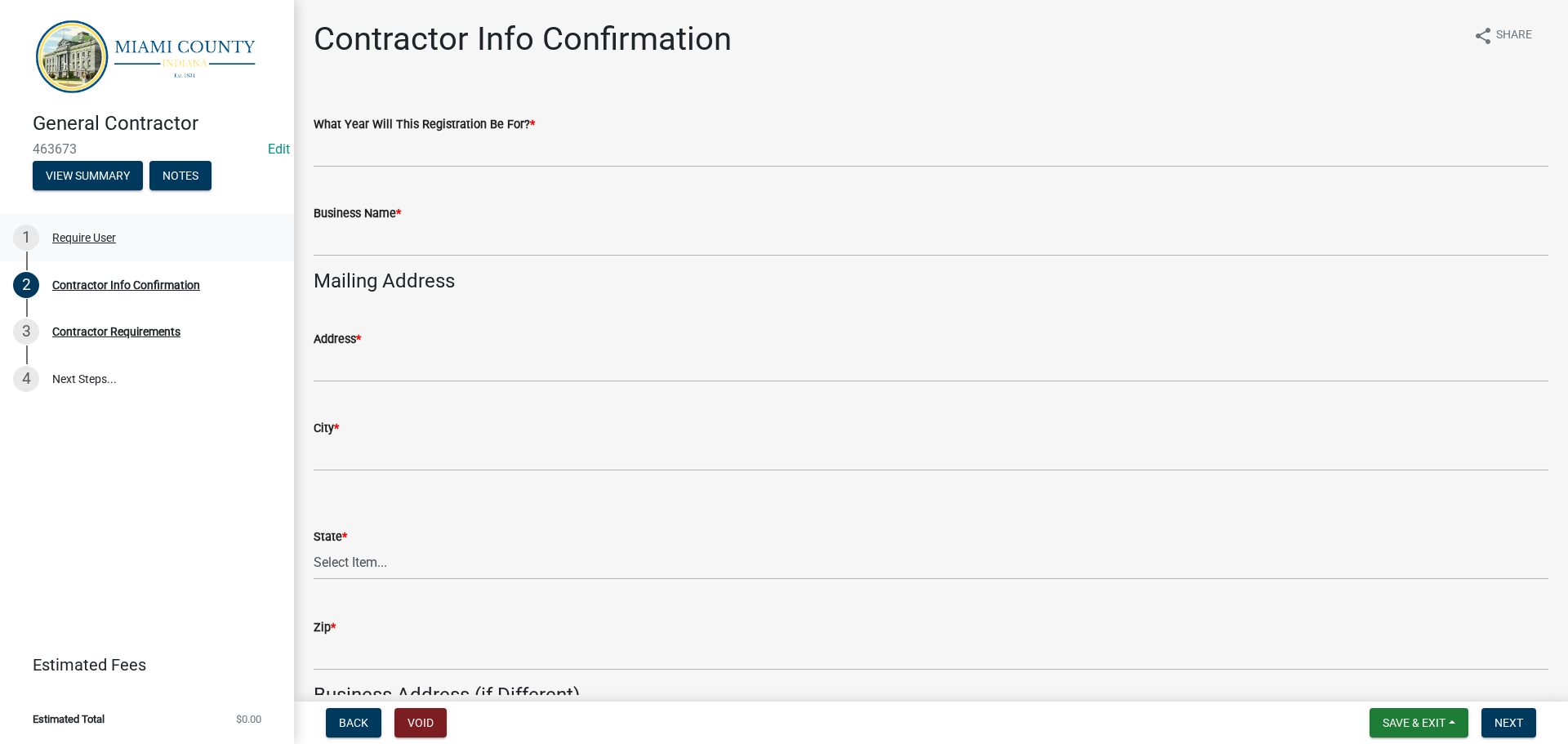
click at [91, 236] on div "Require User" at bounding box center [84, 237] width 64 height 12
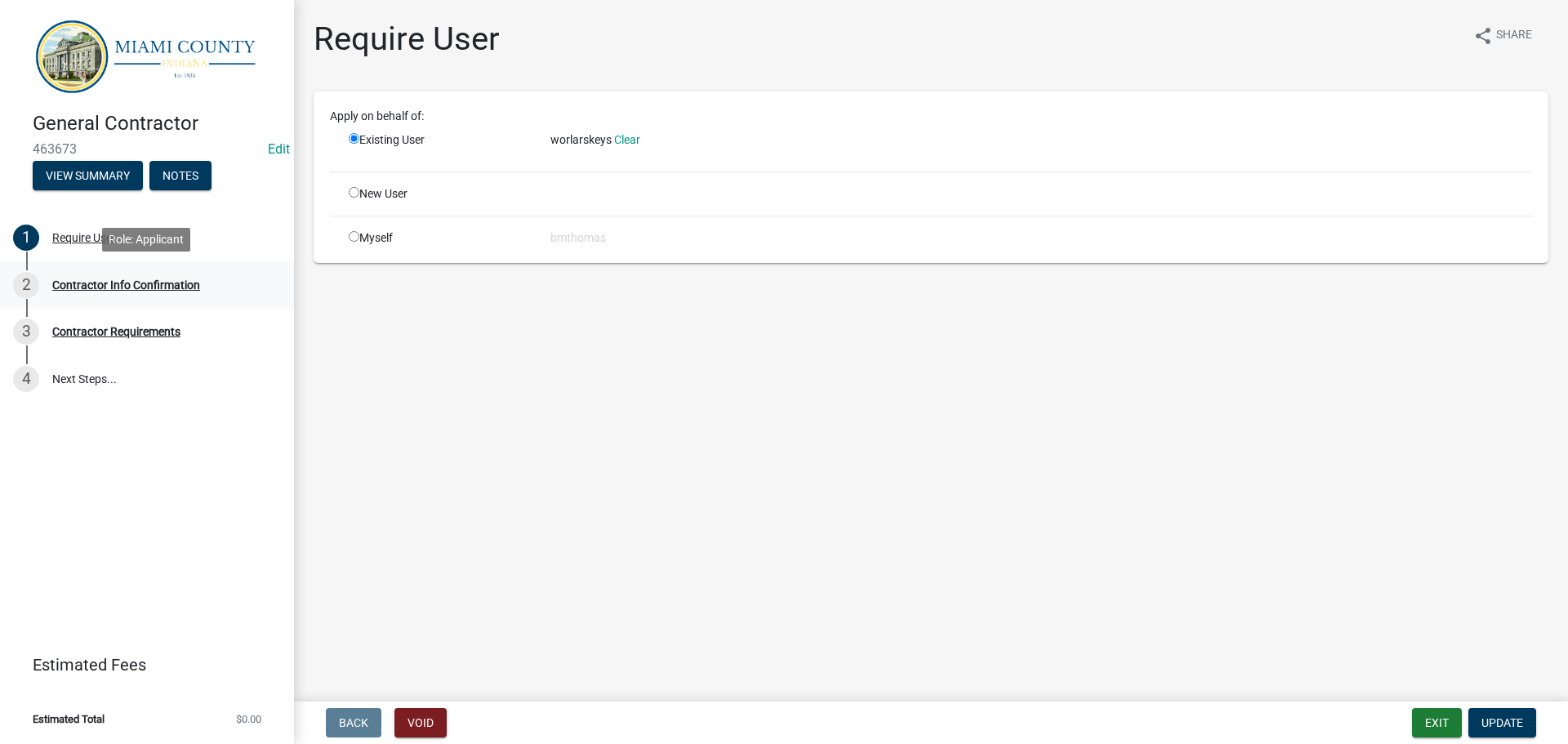
click at [147, 284] on div "Contractor Info Confirmation" at bounding box center [126, 284] width 148 height 12
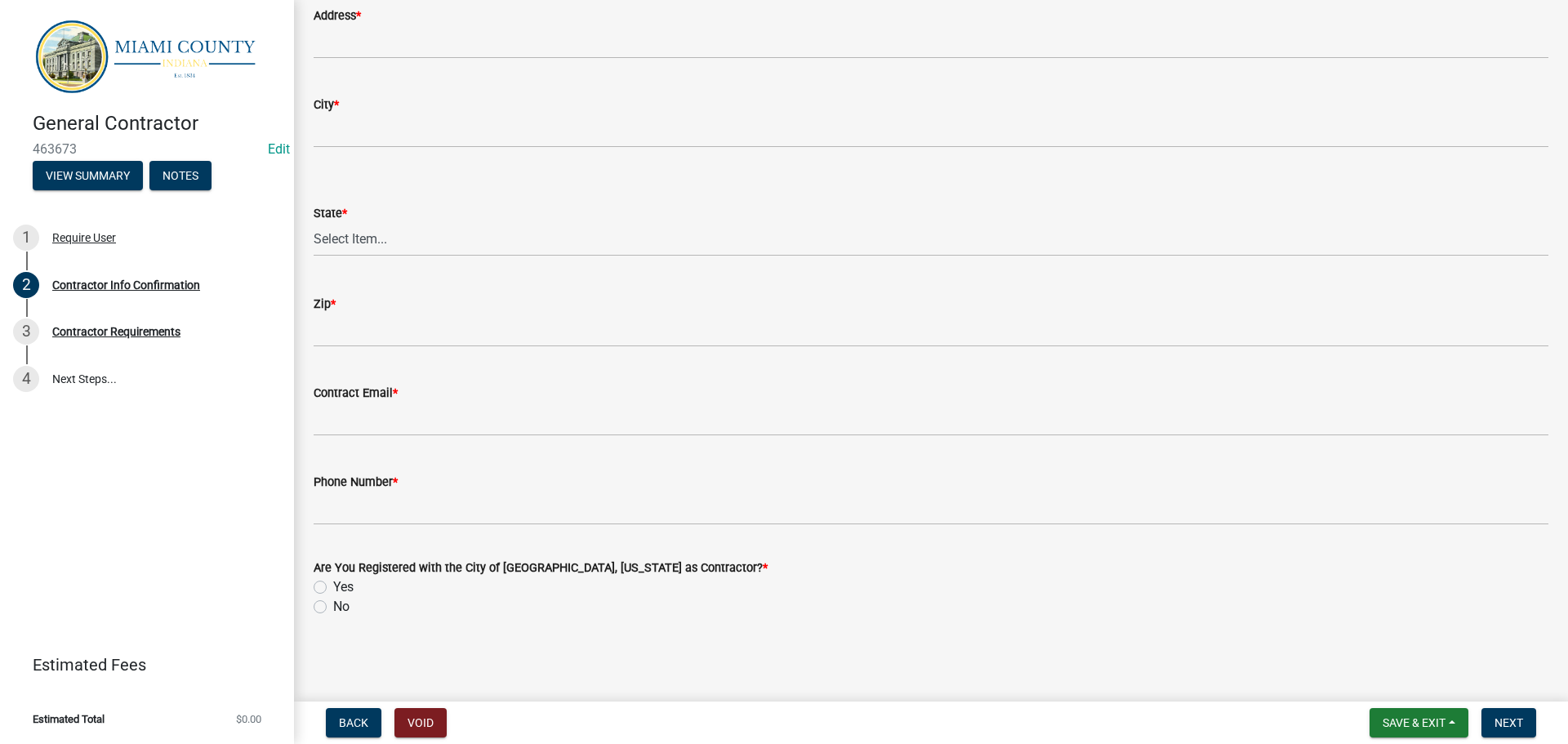
scroll to position [84, 0]
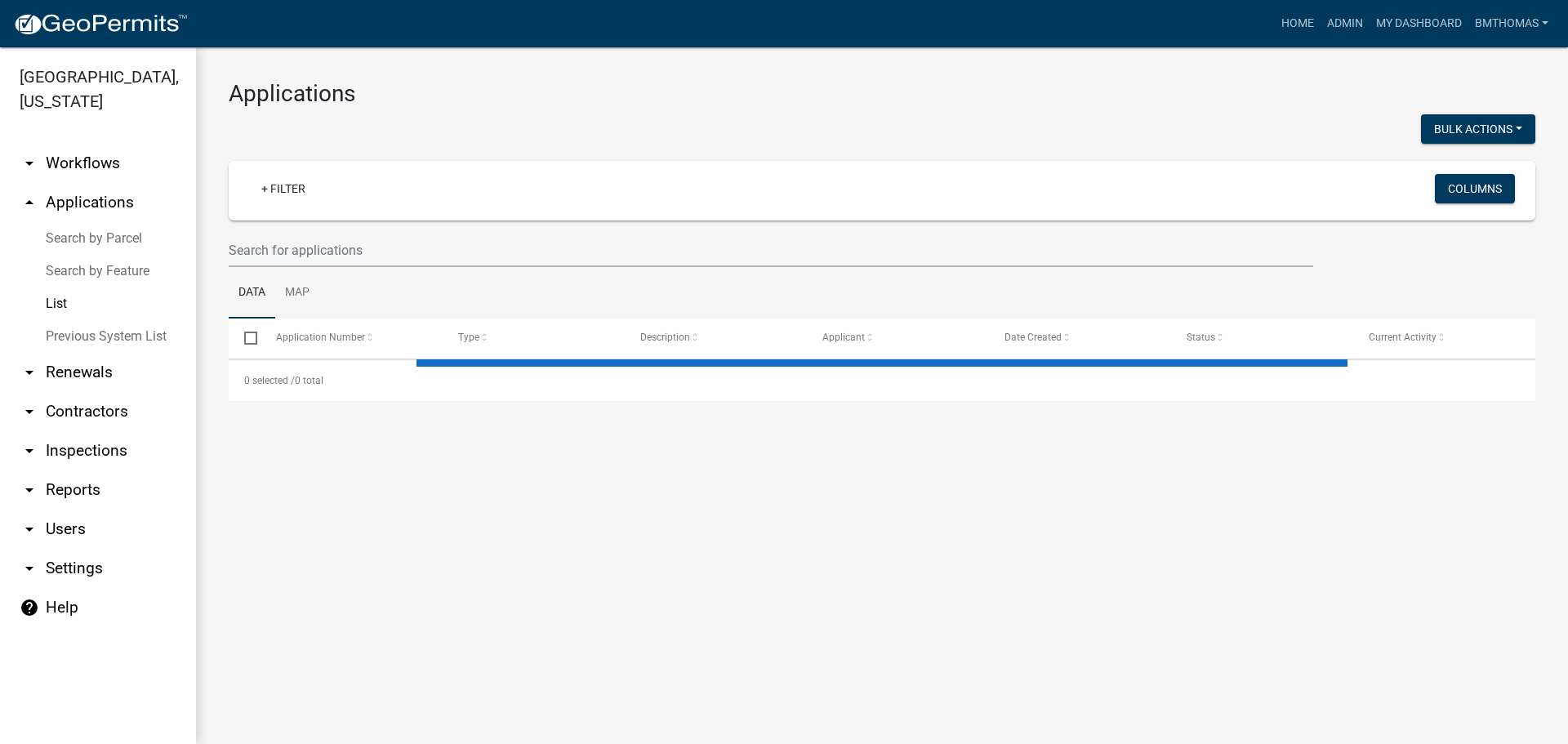
select select "3: 100"
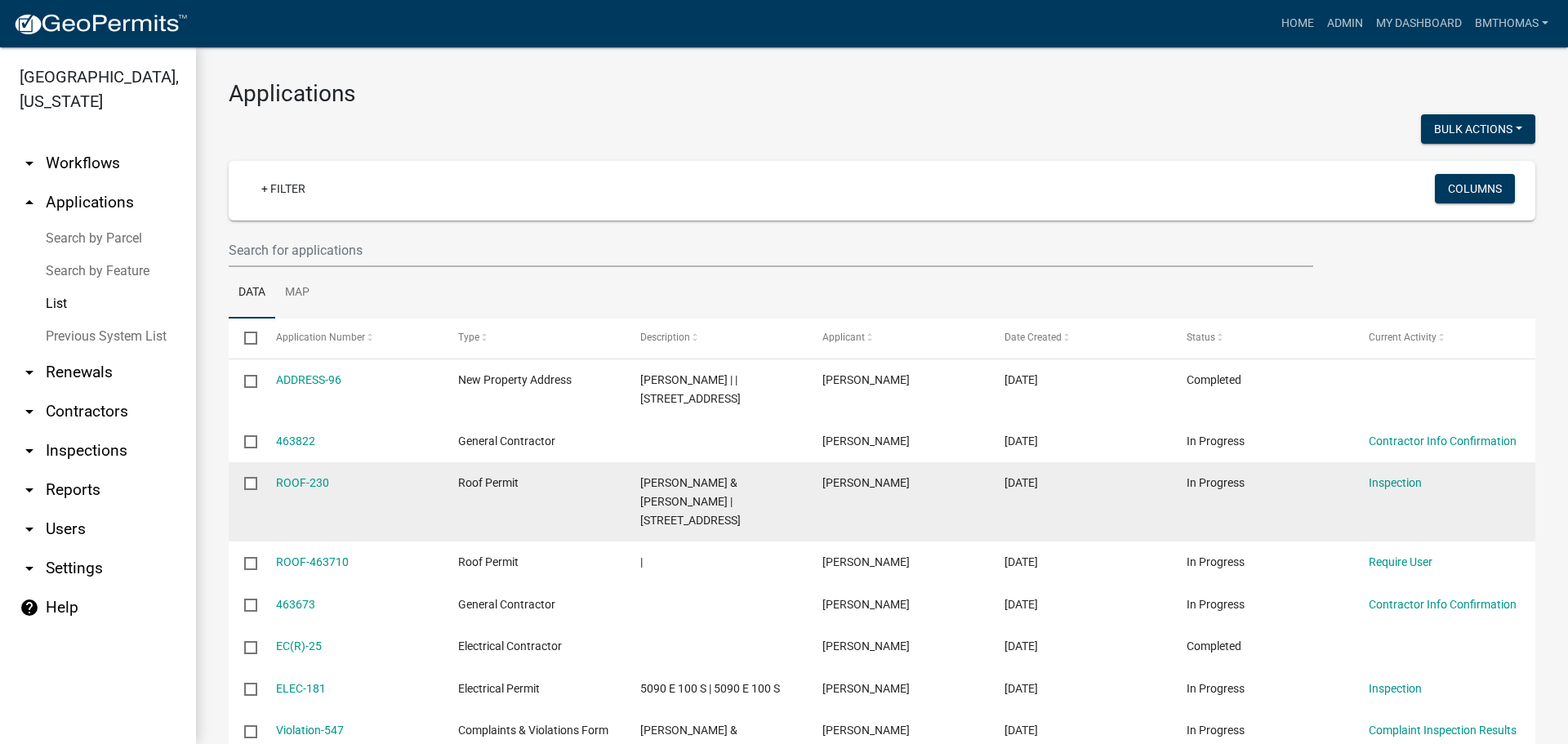
scroll to position [82, 0]
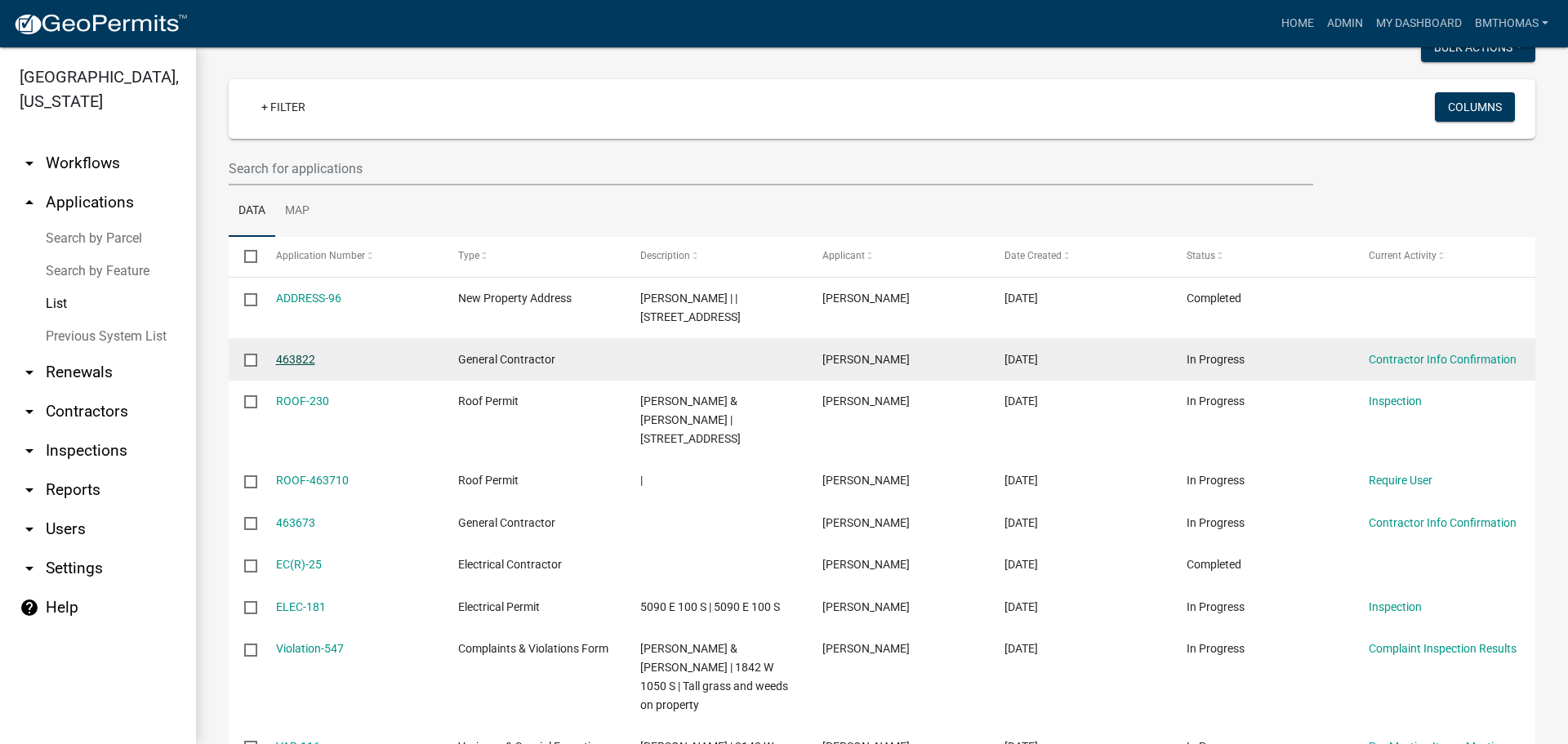
click at [280, 361] on link "463822" at bounding box center [295, 359] width 39 height 13
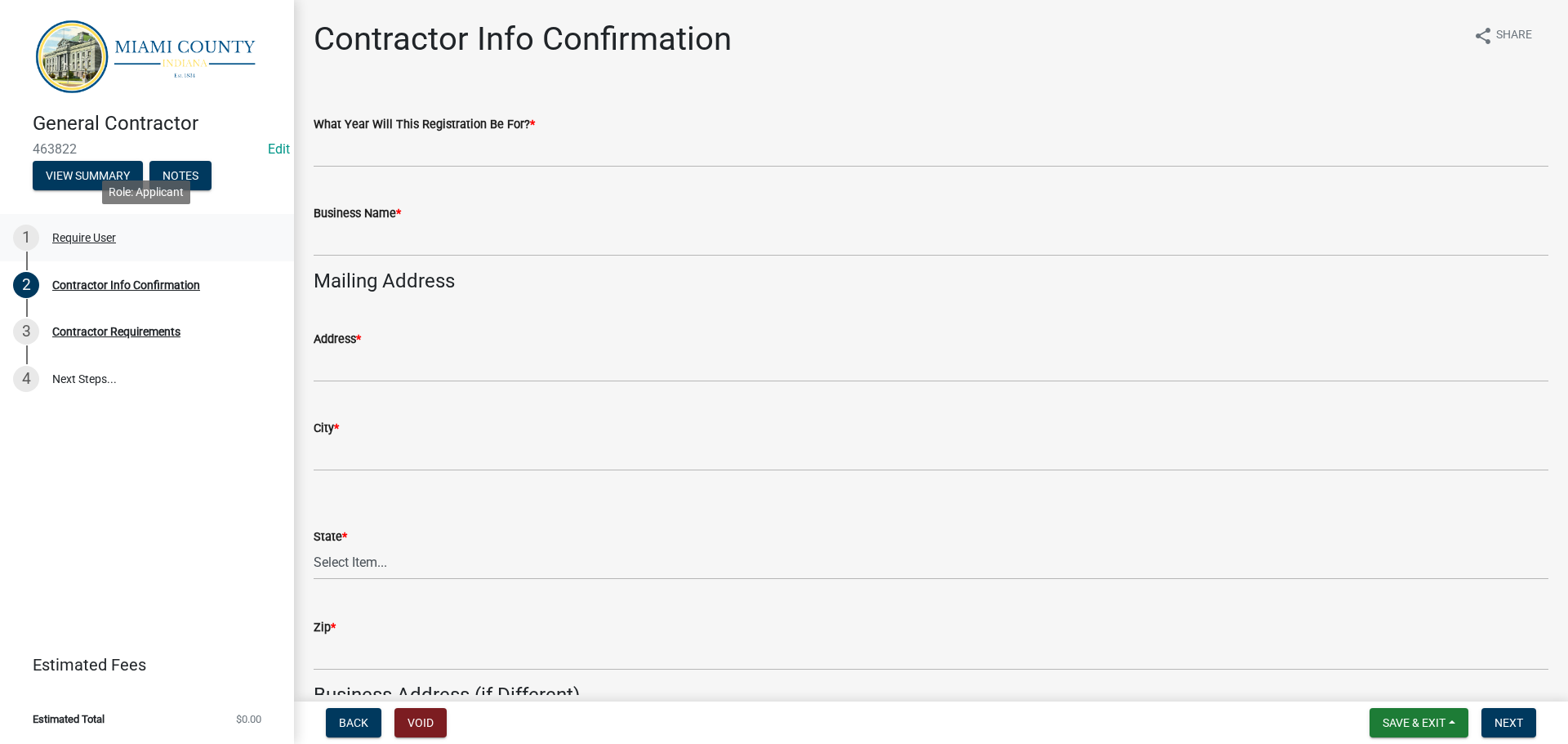
click at [98, 242] on div "Require User" at bounding box center [84, 237] width 64 height 12
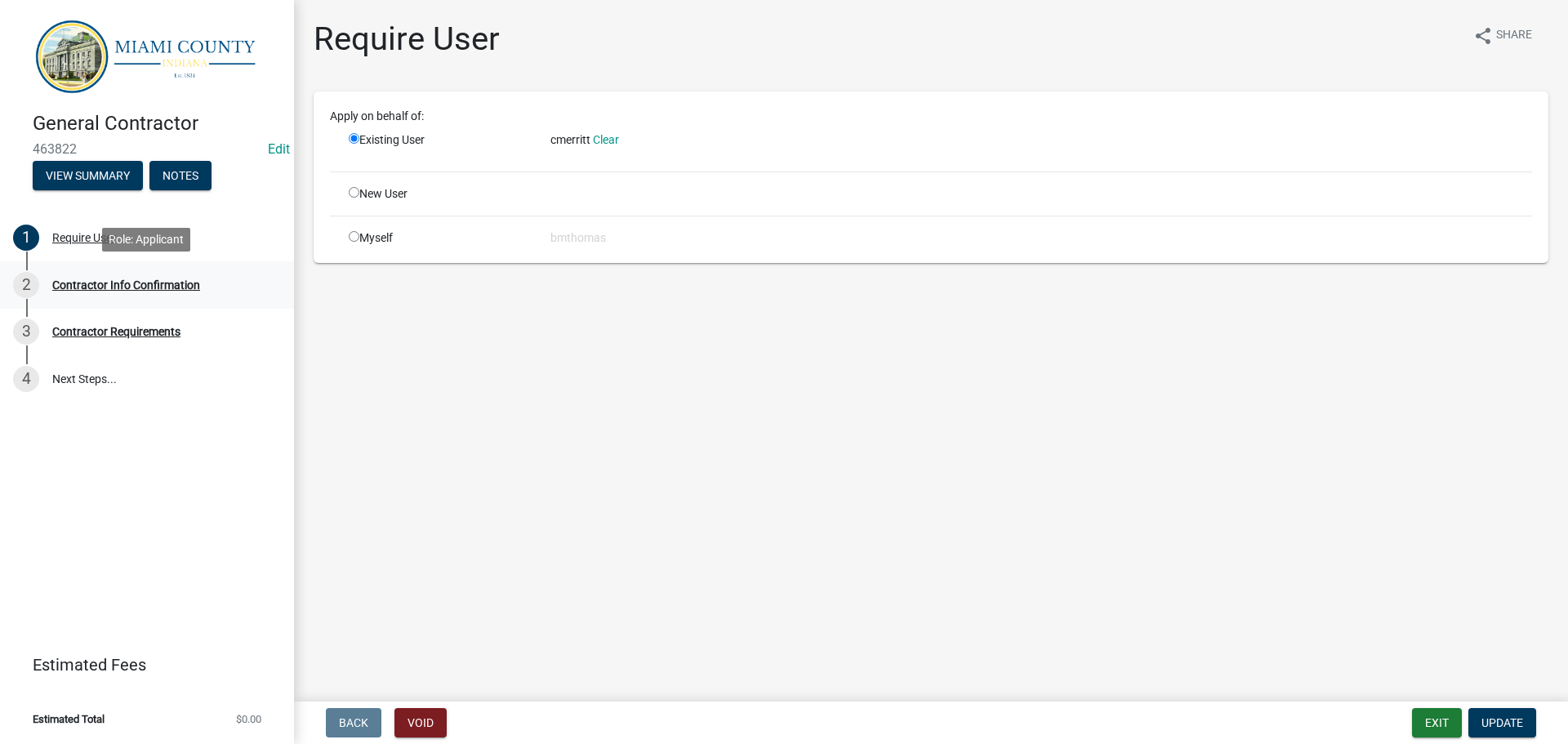
click at [111, 296] on div "2 Contractor Info Confirmation" at bounding box center [140, 284] width 255 height 26
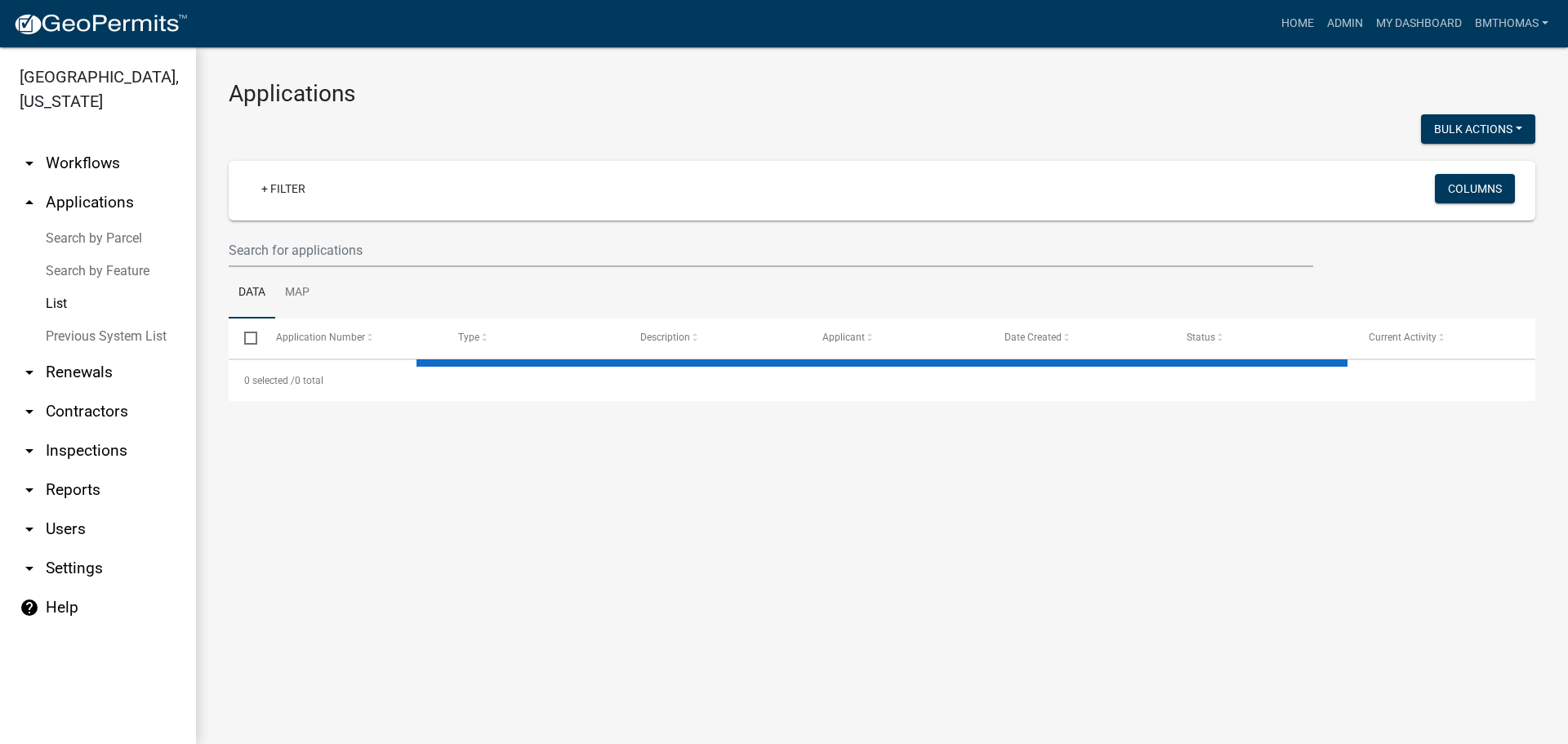
select select "3: 100"
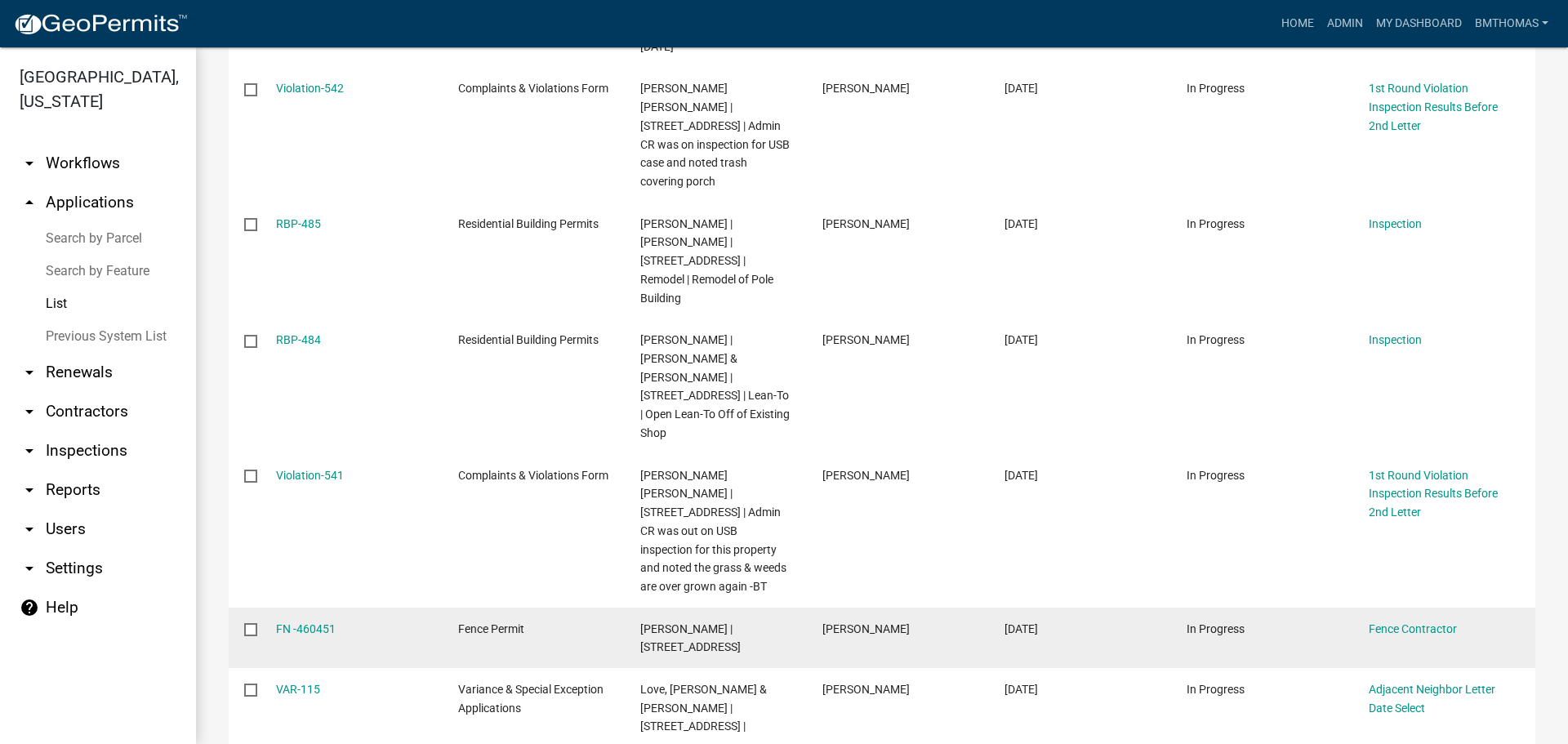
scroll to position [2533, 0]
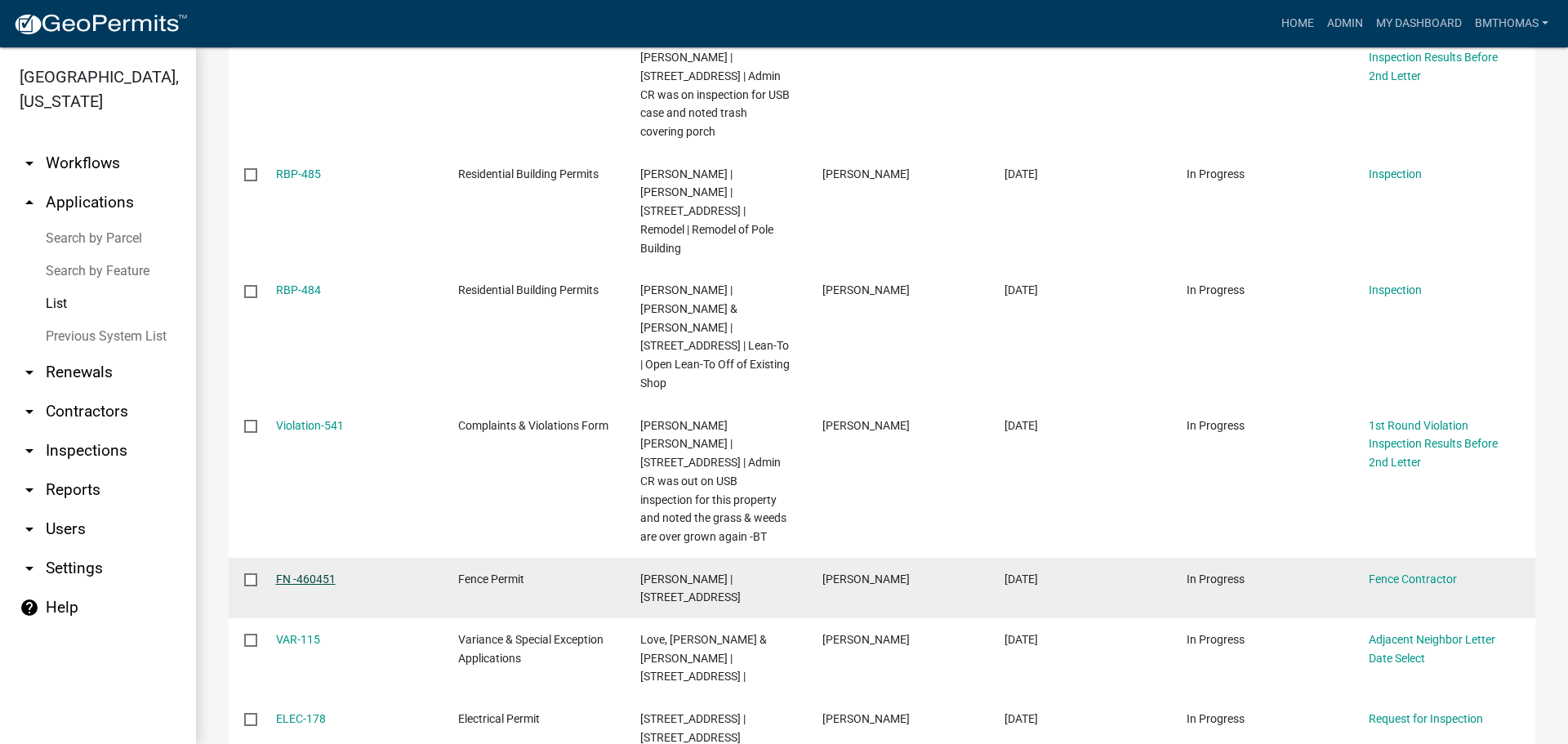
click at [326, 573] on link "FN -460451" at bounding box center [305, 579] width 59 height 13
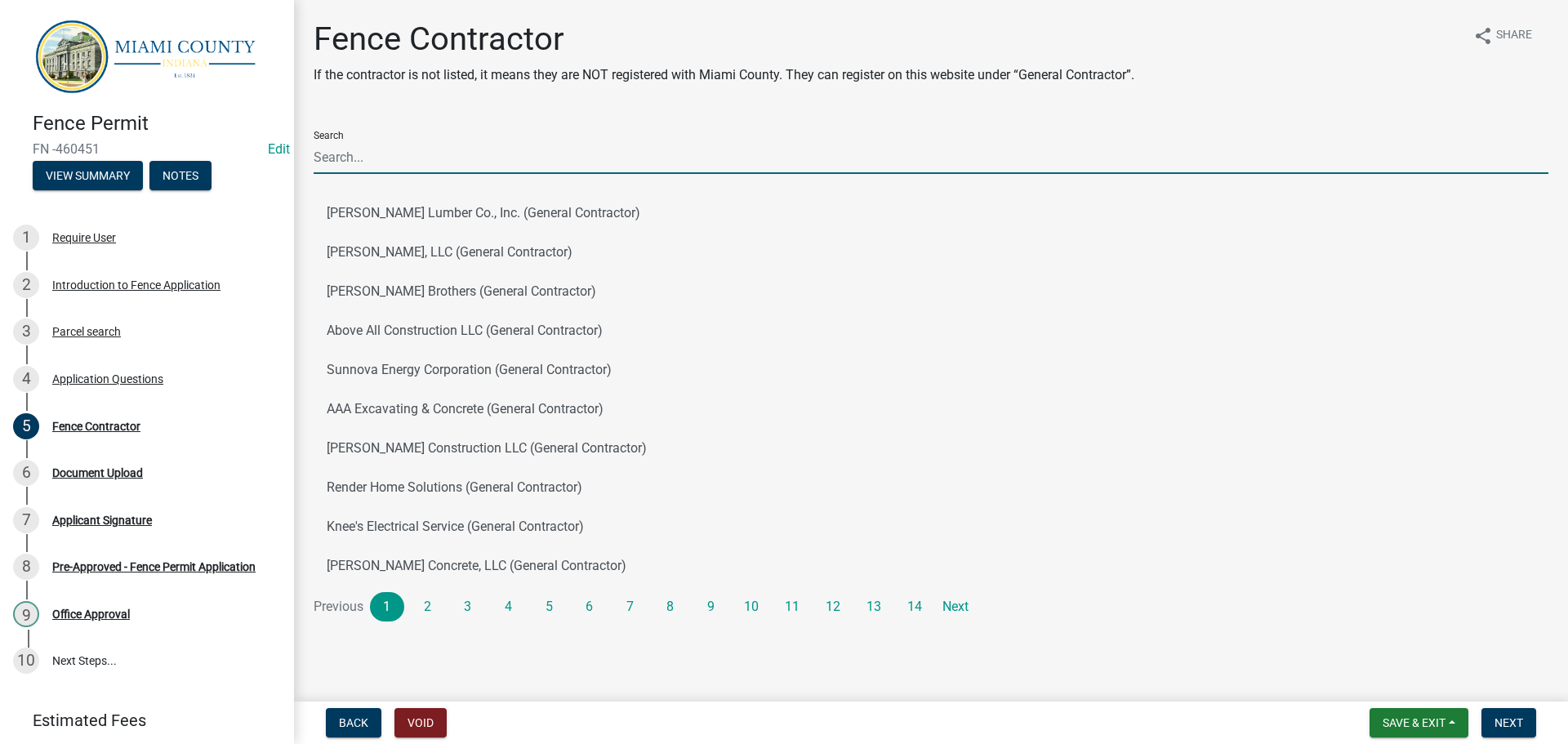
click at [400, 163] on input "Search" at bounding box center [931, 157] width 1235 height 34
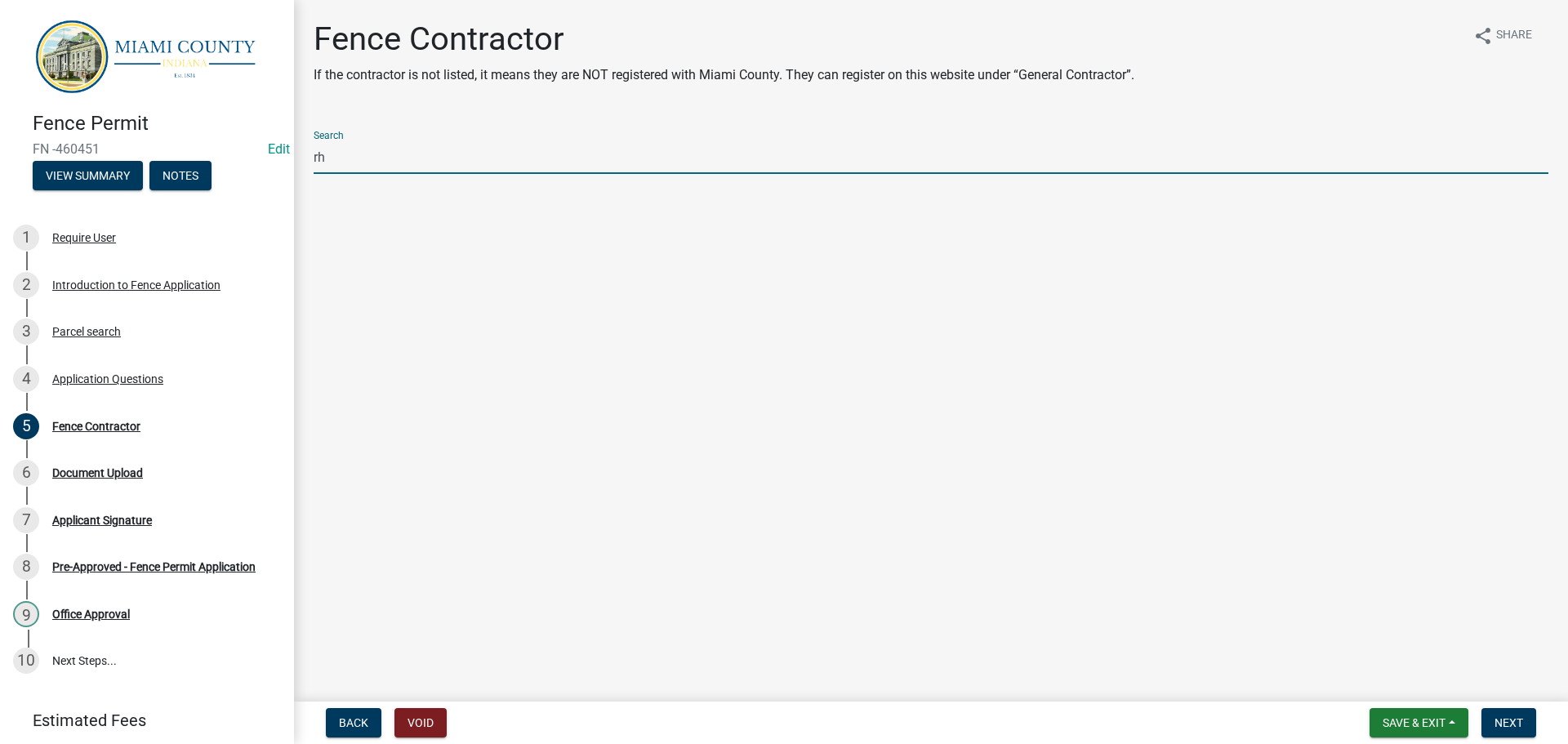
type input "r"
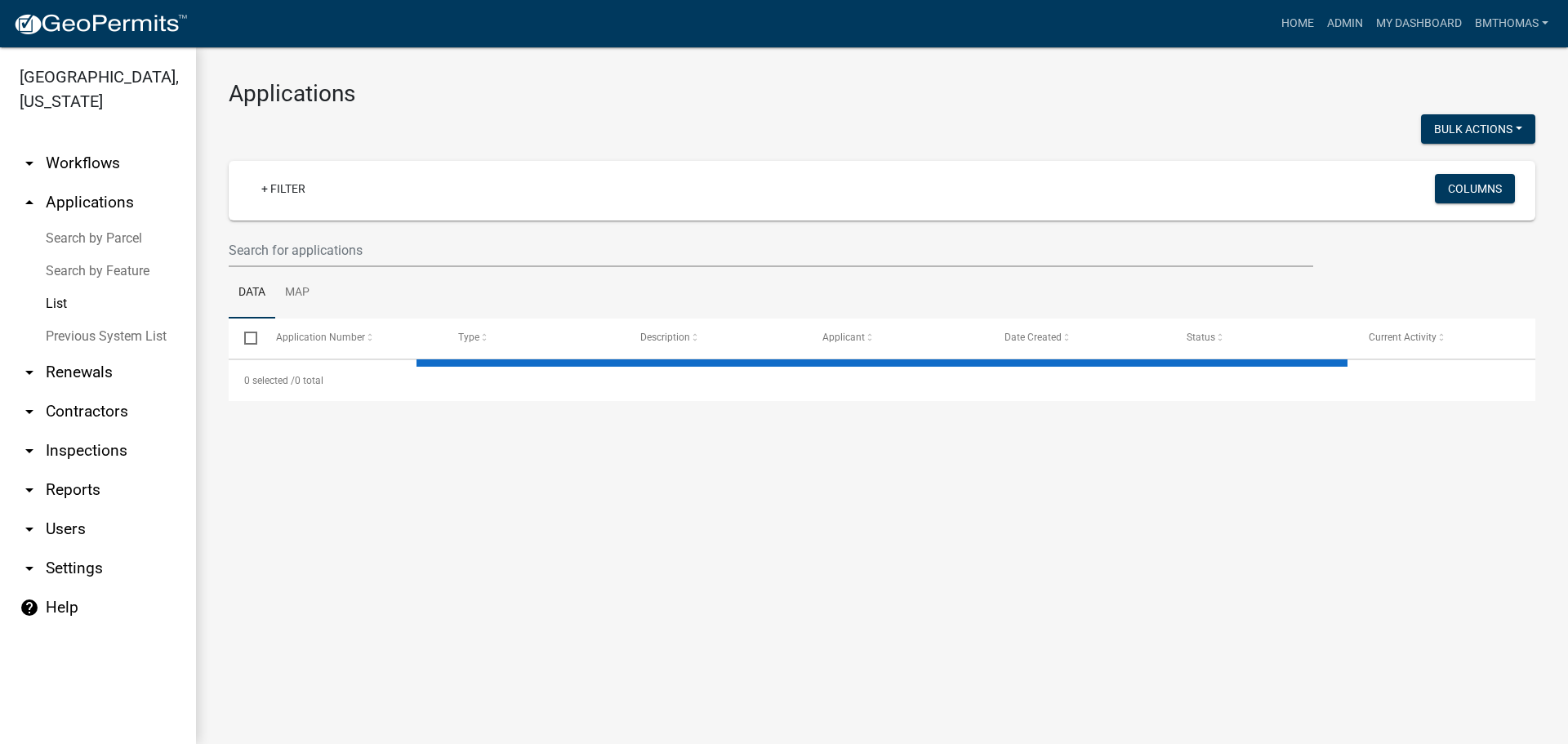
select select "3: 100"
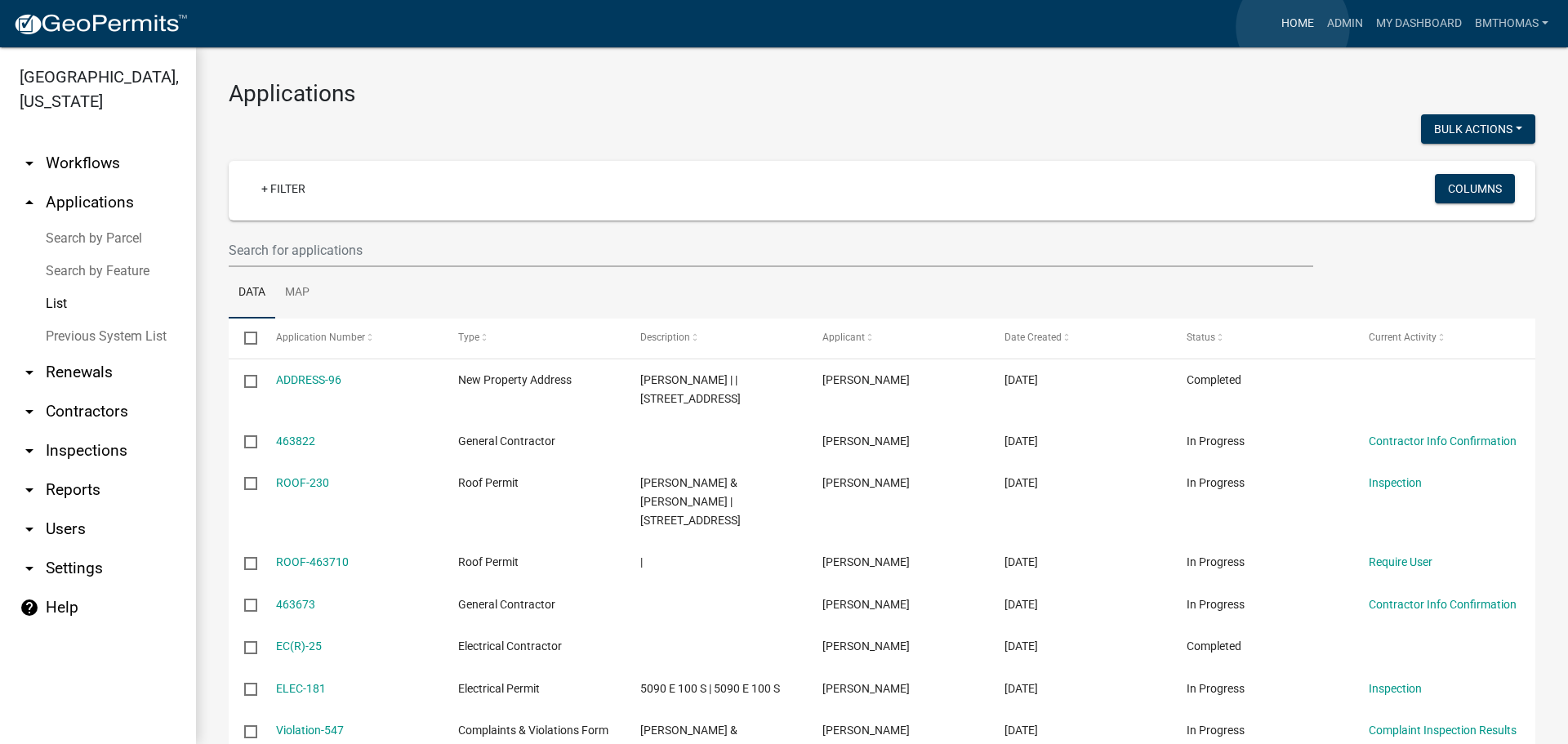
click at [1293, 27] on link "Home" at bounding box center [1298, 24] width 46 height 31
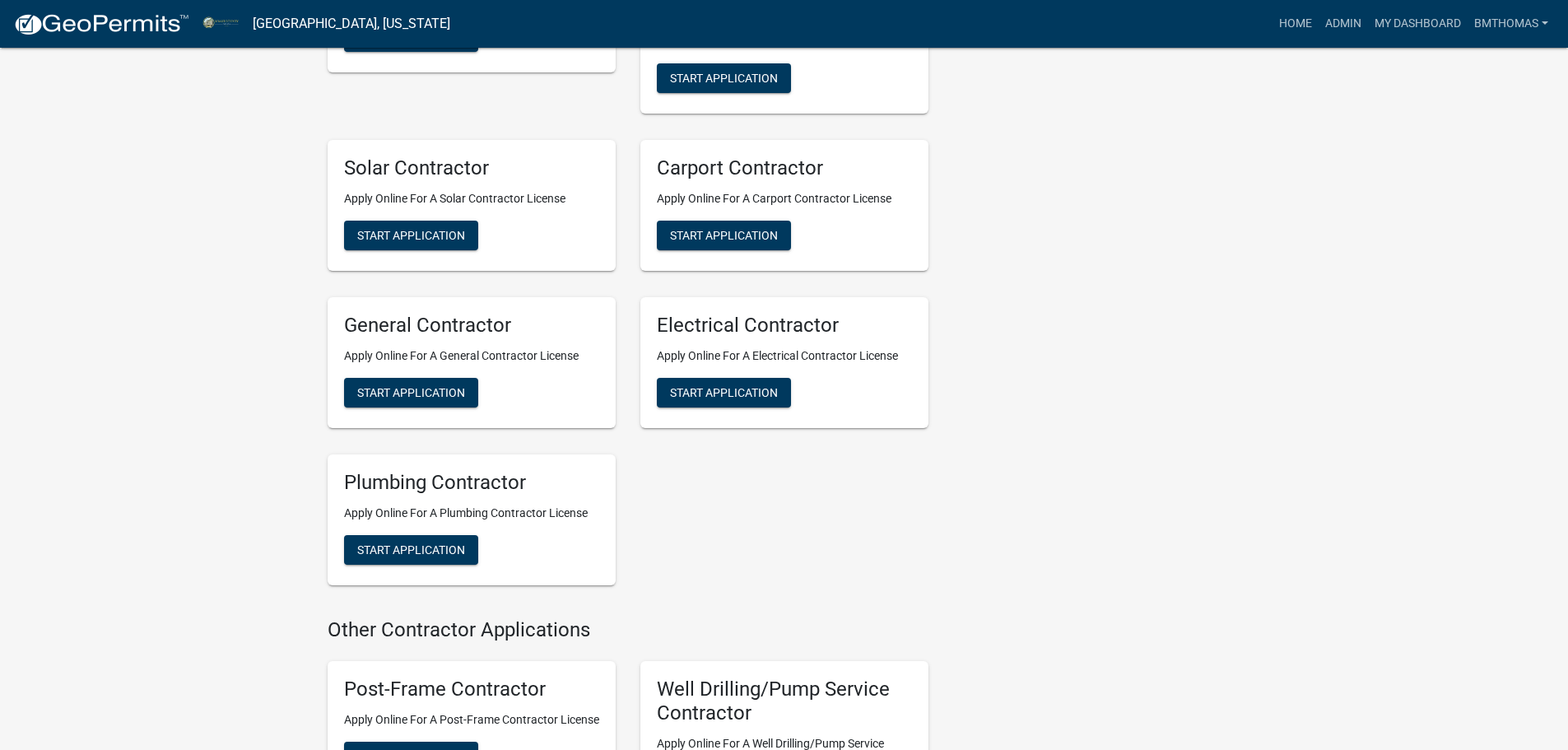
scroll to position [3377, 0]
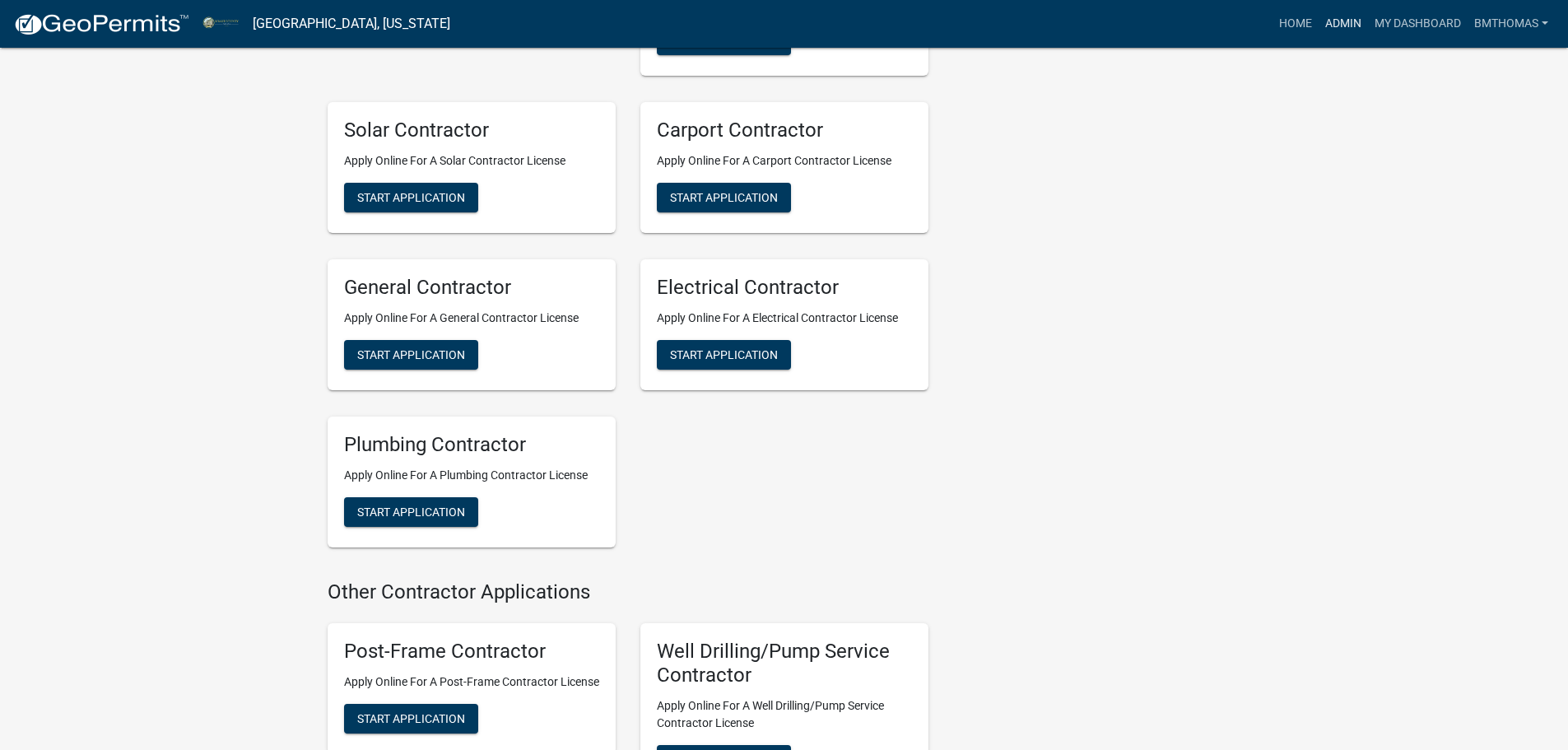
click at [1356, 19] on link "Admin" at bounding box center [1343, 24] width 50 height 31
